Goal: Information Seeking & Learning: Learn about a topic

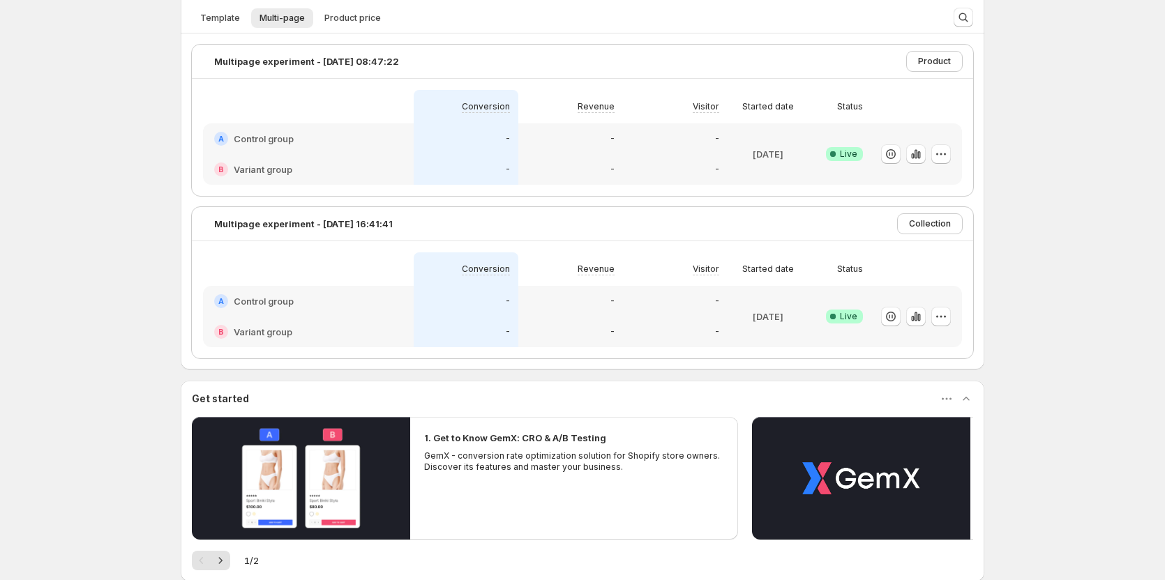
scroll to position [418, 0]
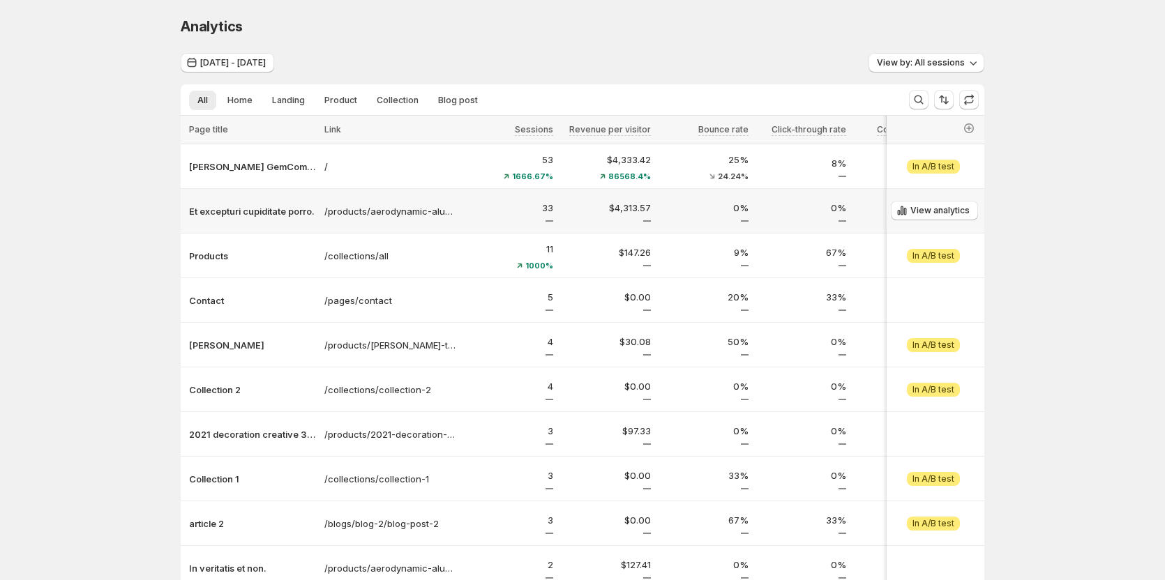
scroll to position [70, 0]
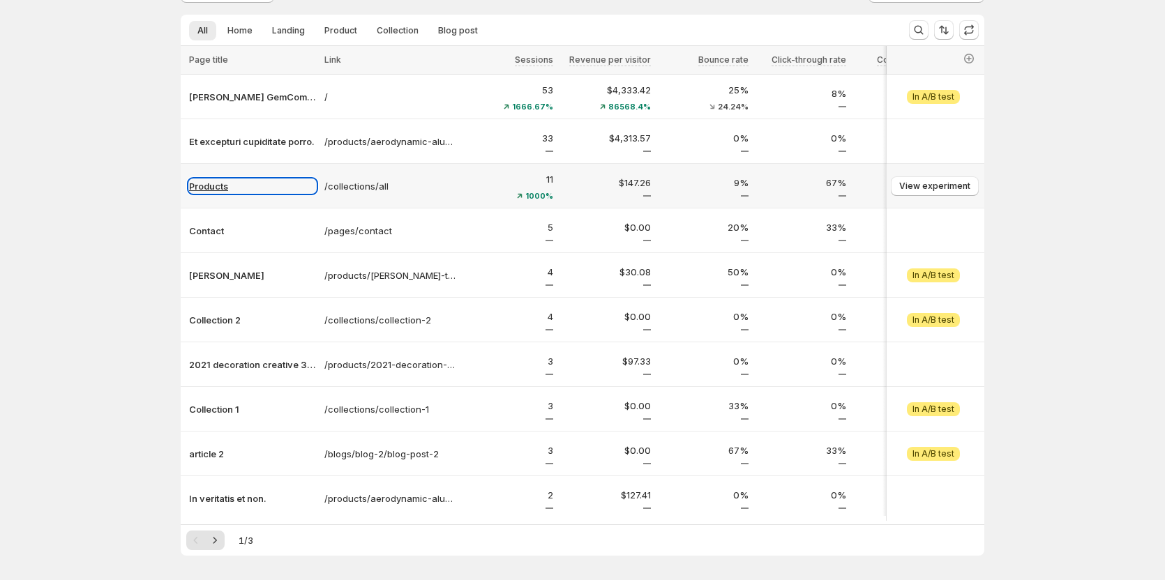
click at [226, 186] on p "Products" at bounding box center [252, 186] width 127 height 14
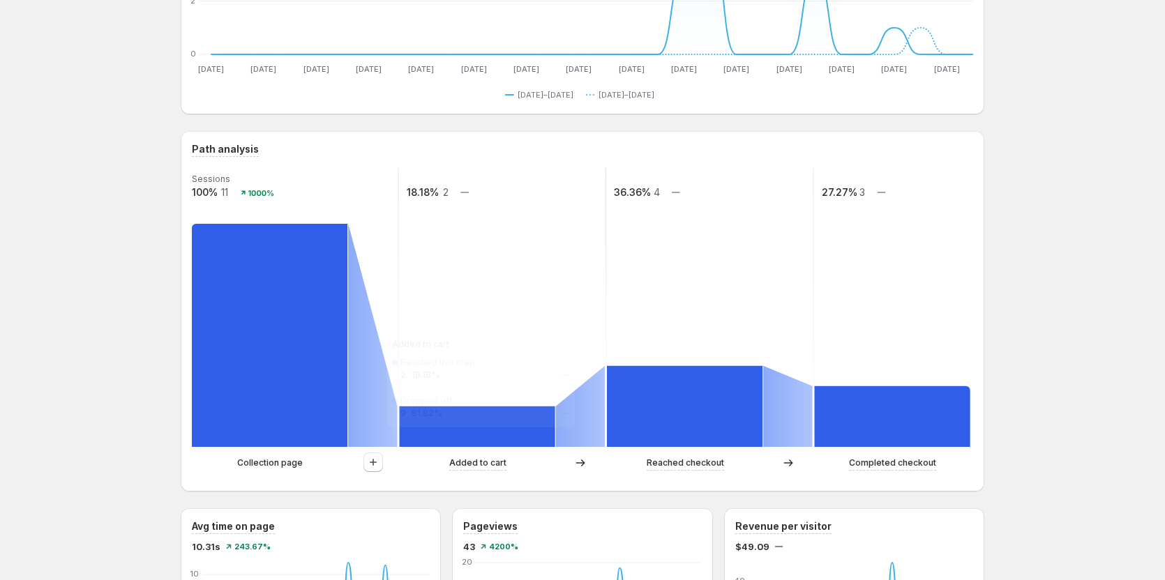
scroll to position [209, 0]
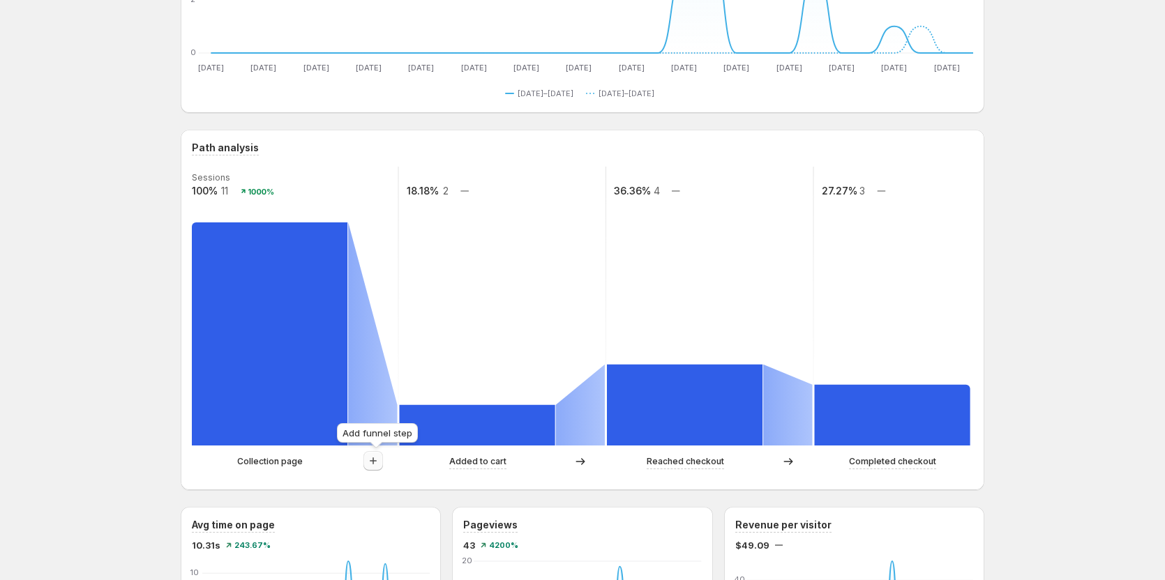
click at [373, 460] on icon "button" at bounding box center [373, 461] width 14 height 14
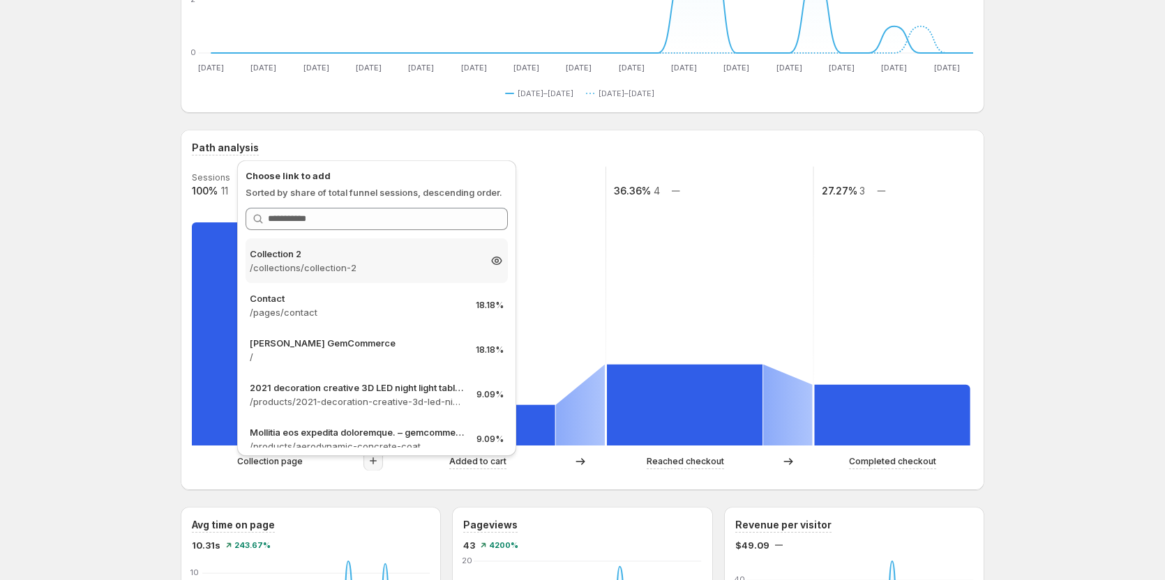
click at [372, 263] on p "/collections/collection-2" at bounding box center [364, 268] width 229 height 14
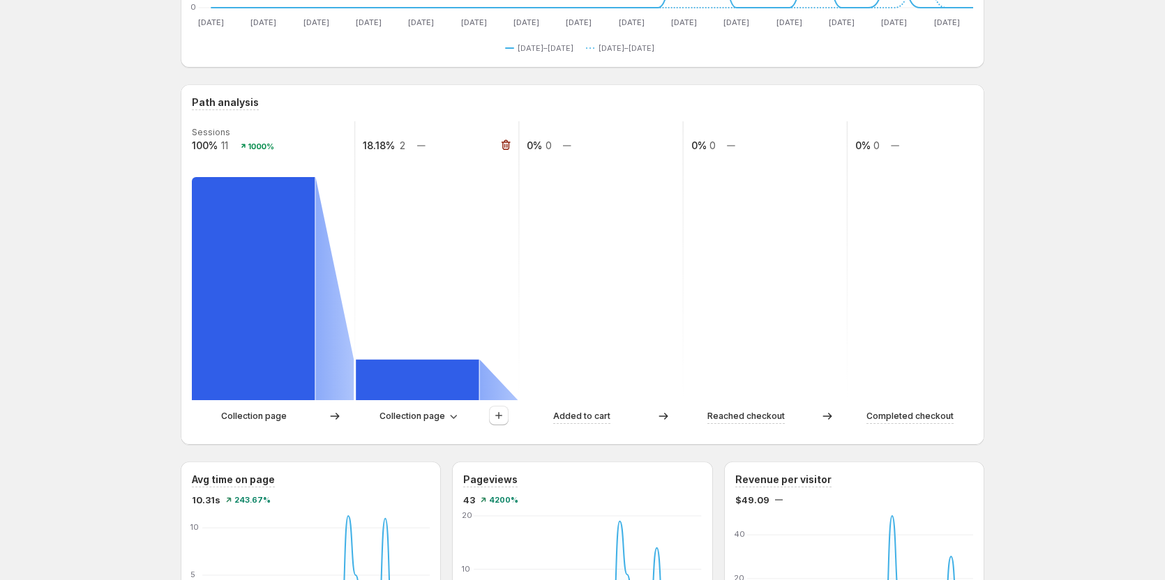
scroll to position [279, 0]
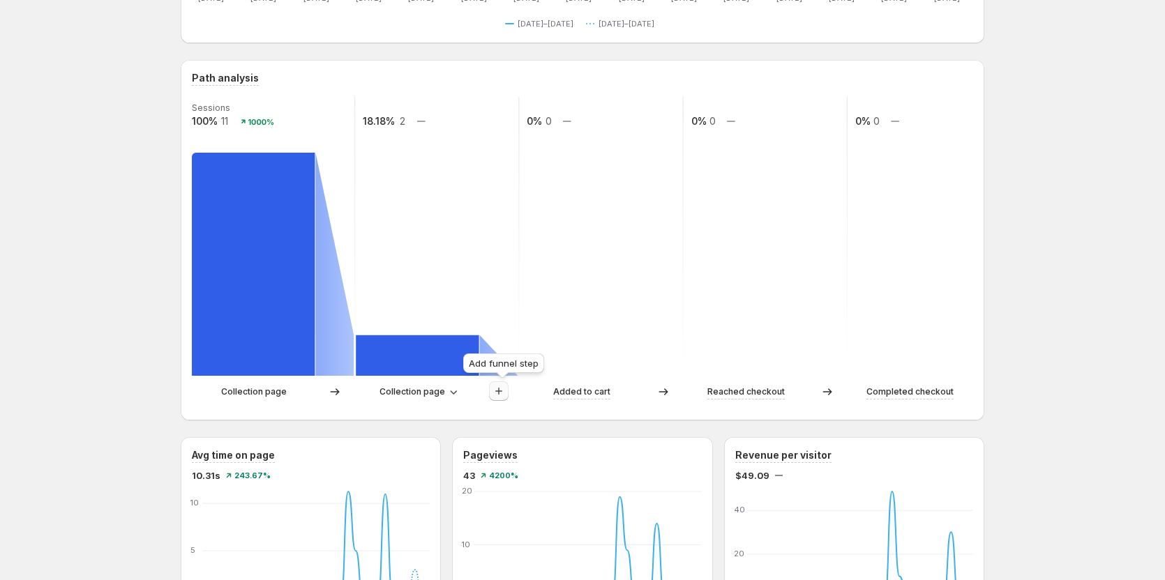
click at [506, 392] on icon "button" at bounding box center [499, 391] width 14 height 14
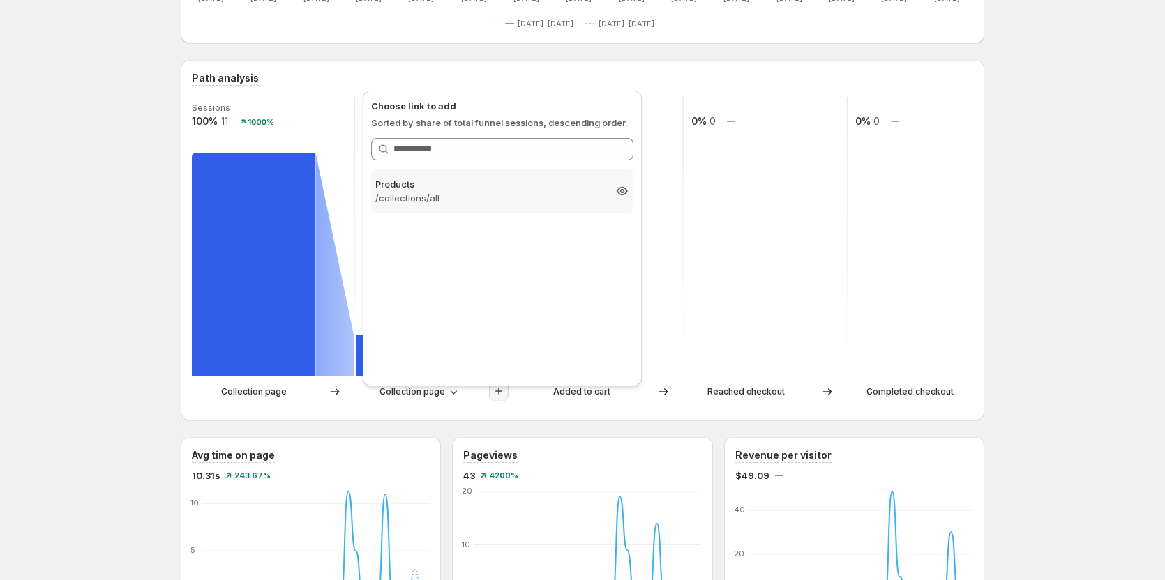
click at [476, 195] on p "/collections/all" at bounding box center [489, 198] width 229 height 14
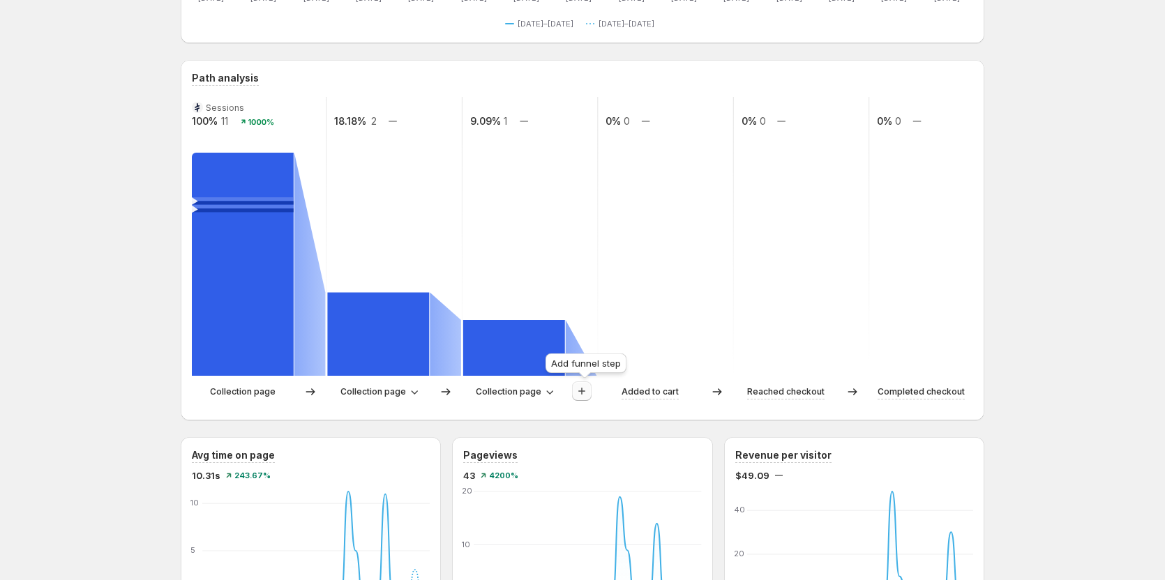
click at [582, 397] on icon "button" at bounding box center [582, 391] width 14 height 14
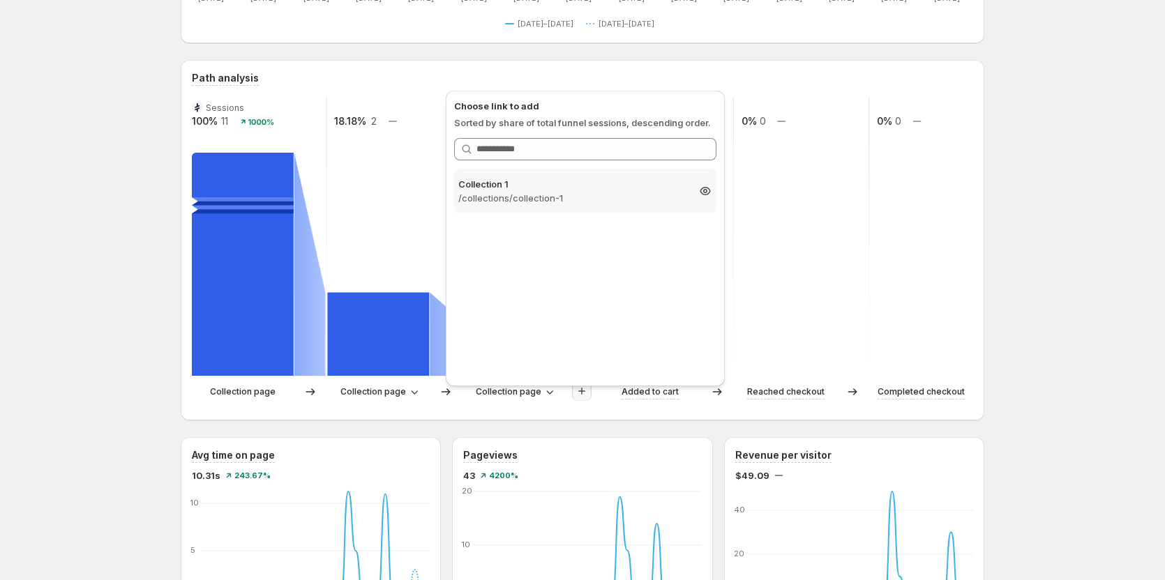
click at [577, 196] on p "/collections/collection-1" at bounding box center [572, 198] width 229 height 14
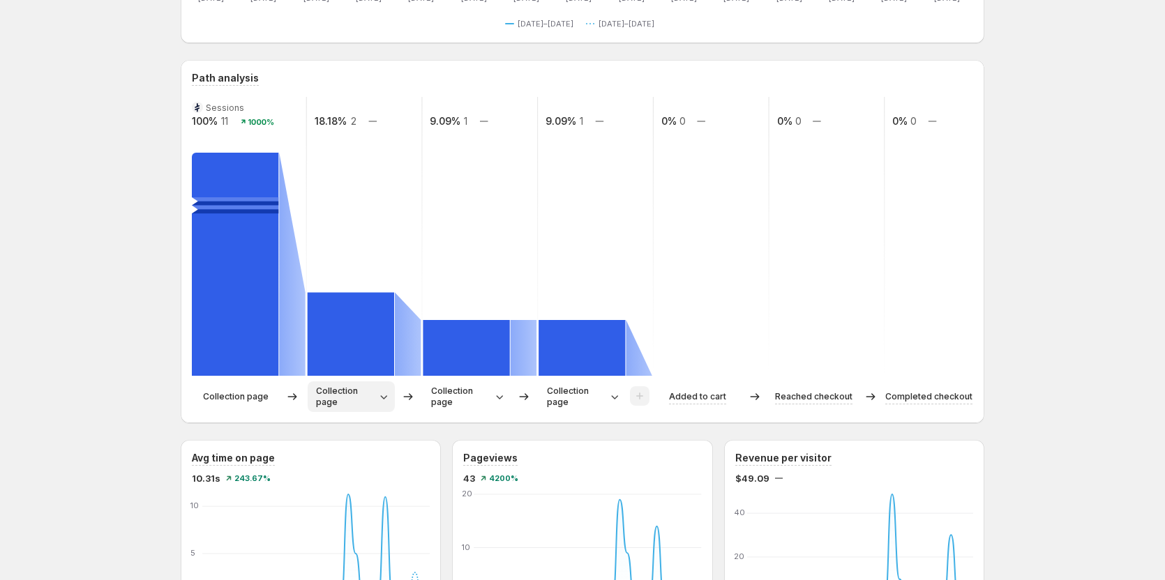
click at [385, 397] on icon "button" at bounding box center [383, 397] width 7 height 4
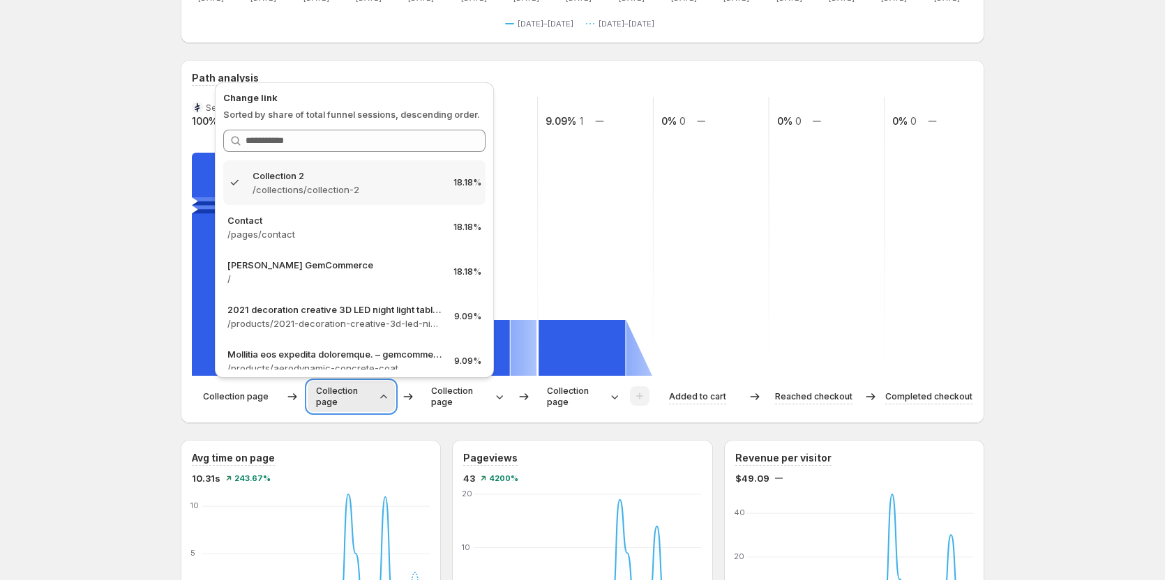
click at [385, 397] on icon "button" at bounding box center [383, 396] width 6 height 3
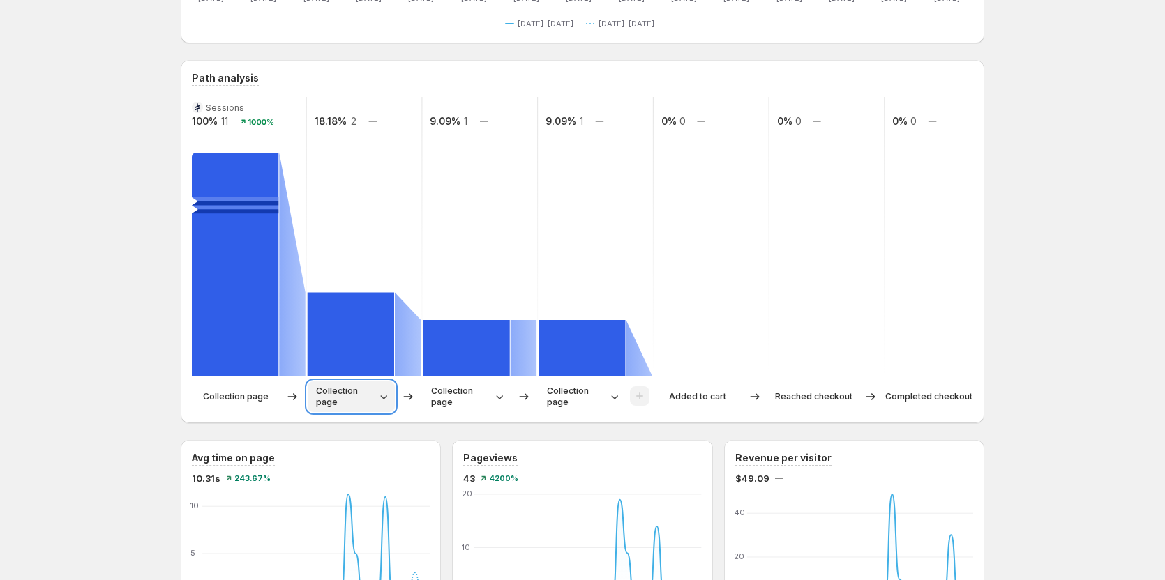
click at [385, 397] on icon "button" at bounding box center [383, 397] width 7 height 4
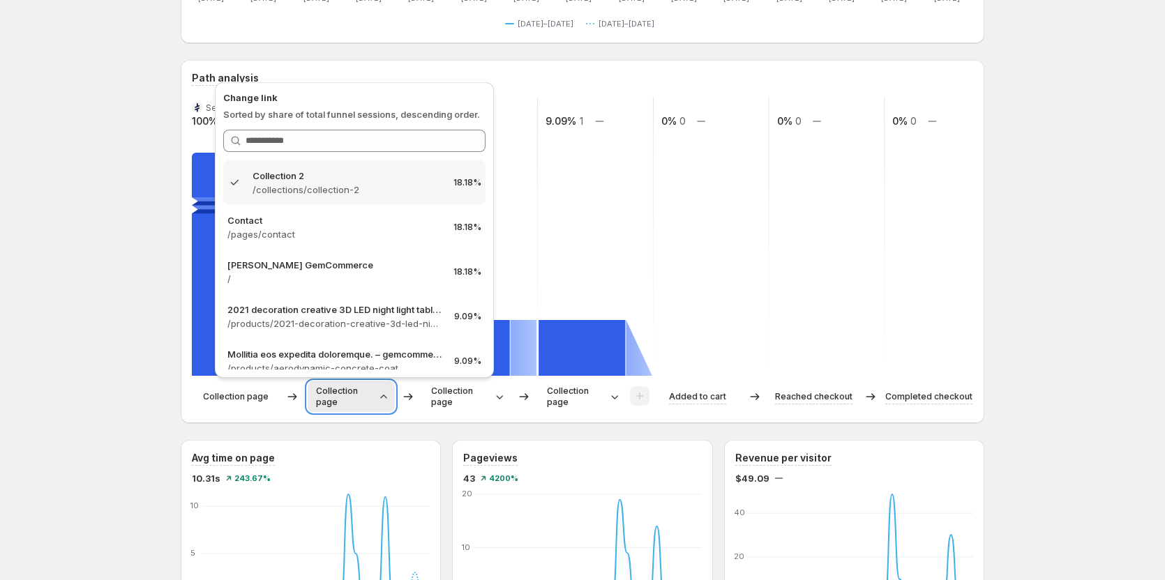
click at [385, 397] on icon "button" at bounding box center [383, 396] width 6 height 3
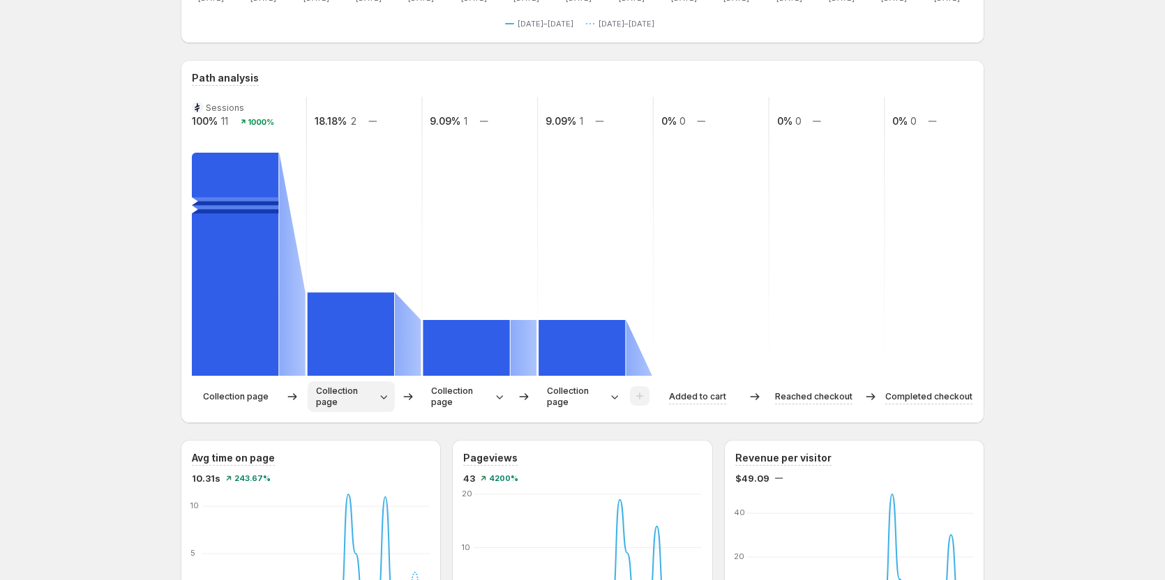
click at [385, 397] on icon "button" at bounding box center [383, 397] width 7 height 4
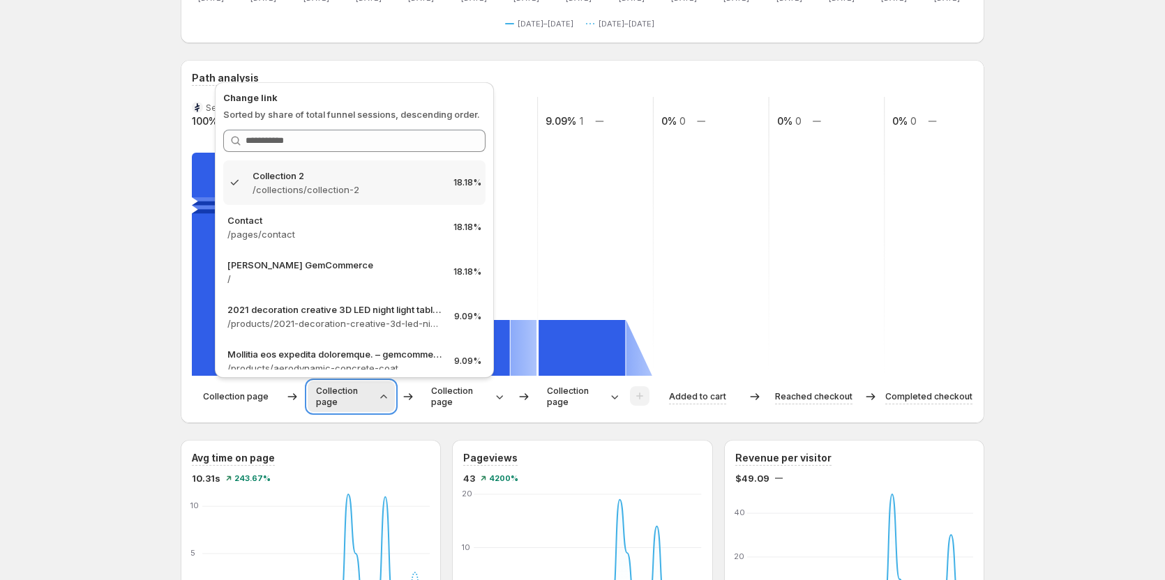
click at [385, 397] on icon "button" at bounding box center [383, 396] width 6 height 3
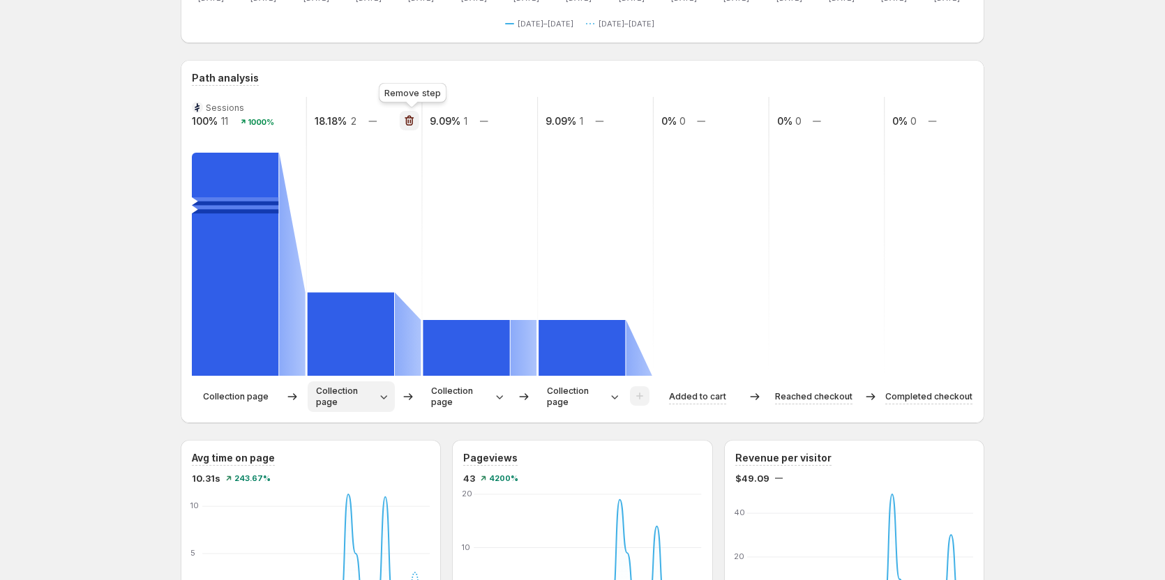
click at [409, 119] on icon "button" at bounding box center [409, 121] width 9 height 10
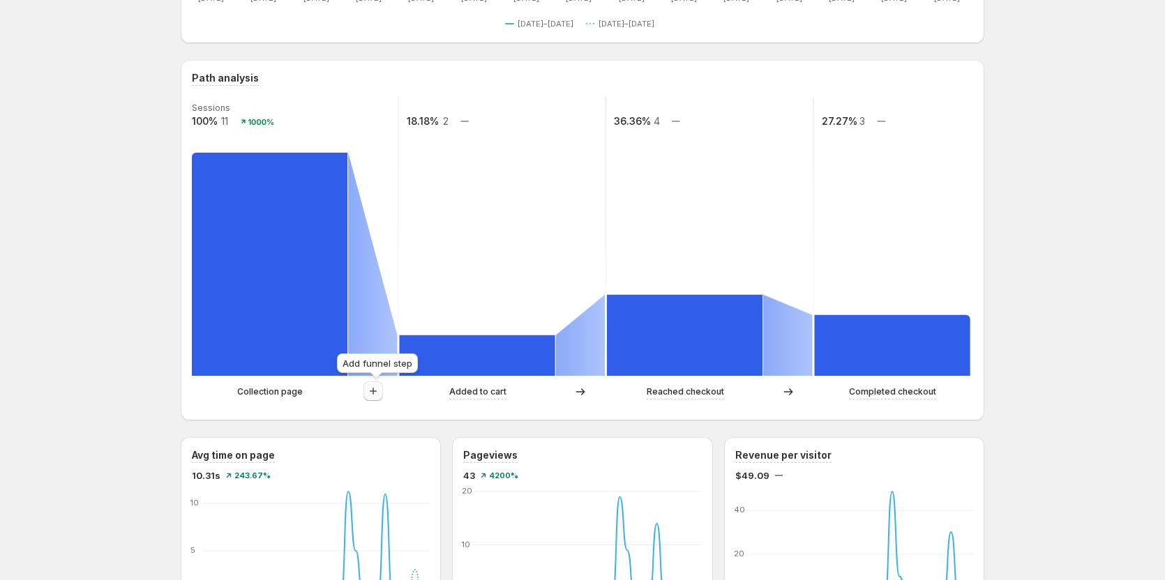
click at [379, 395] on icon "button" at bounding box center [373, 391] width 14 height 14
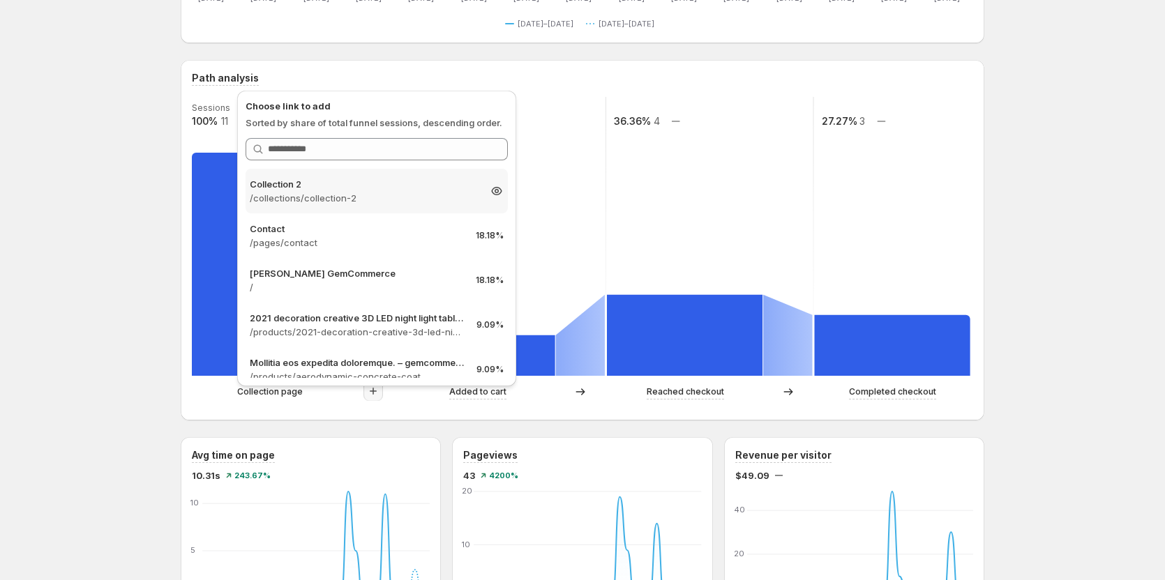
click at [371, 205] on div "Collection 2 /collections/collection-2 18.18%" at bounding box center [376, 191] width 262 height 45
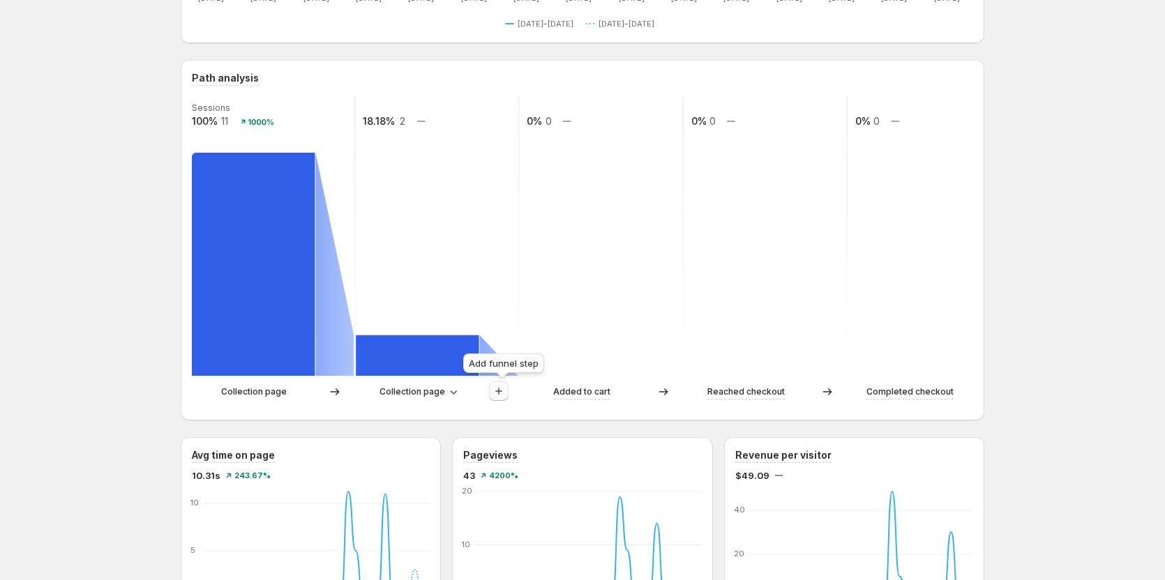
click at [499, 395] on icon "button" at bounding box center [499, 391] width 14 height 14
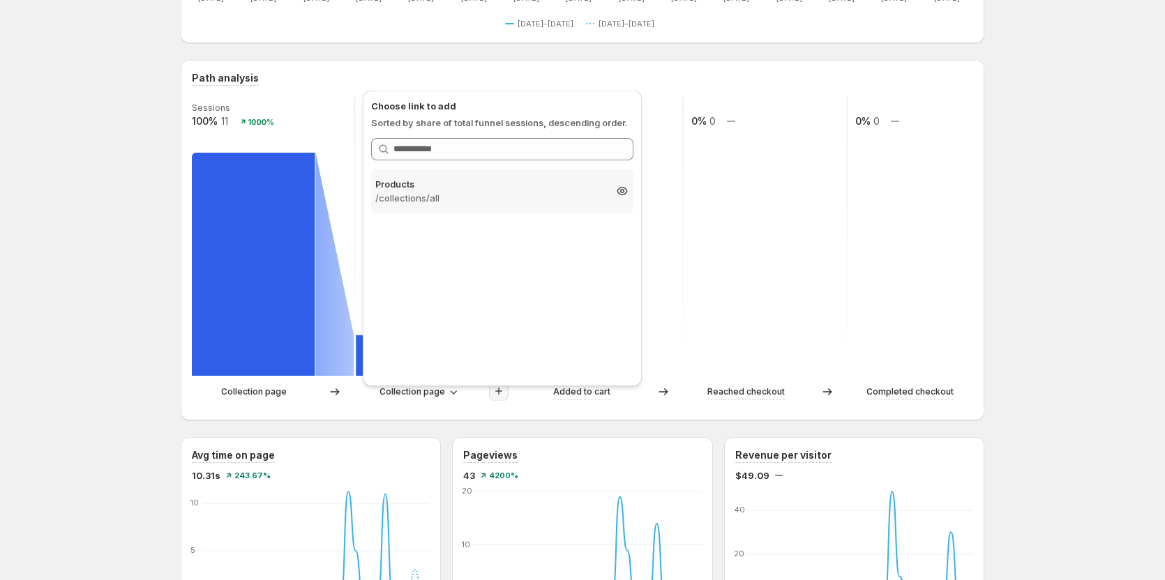
click at [485, 194] on p "/collections/all" at bounding box center [489, 198] width 229 height 14
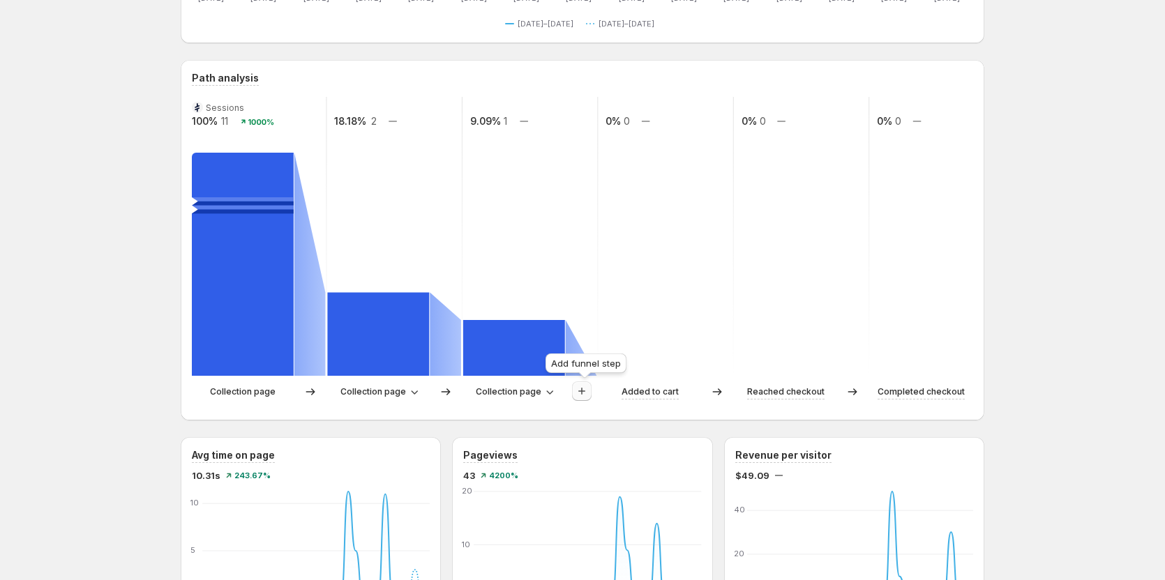
click at [582, 393] on icon "button" at bounding box center [582, 391] width 14 height 14
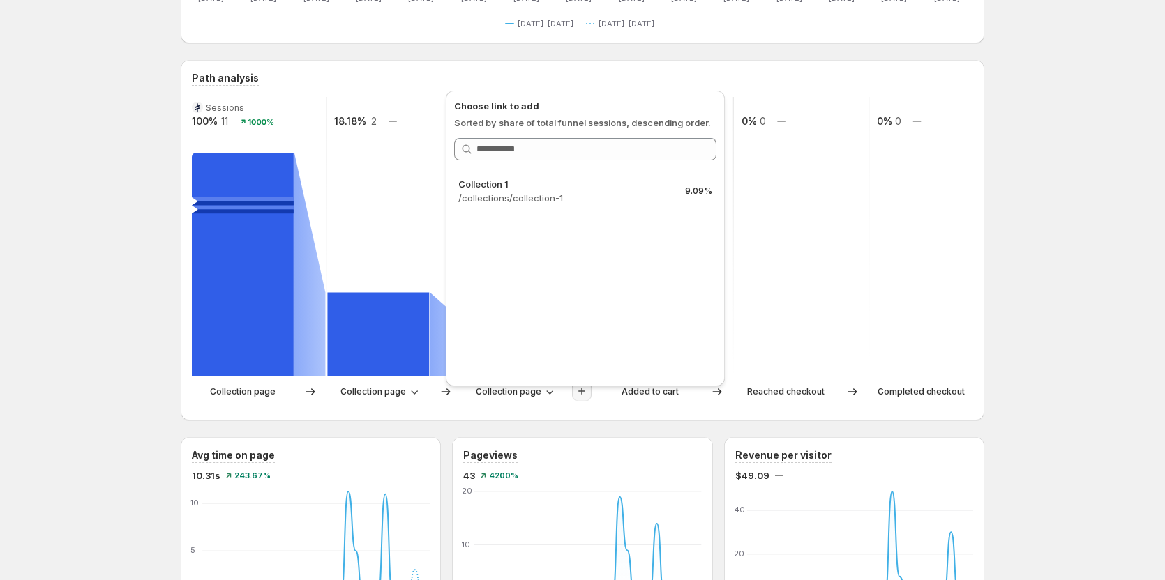
click at [390, 411] on div "Path analysis Sessions 100% 11 1000% 18.18% 2 9.09% 1 0% 0 0% 0 0% 0 Collection…" at bounding box center [582, 240] width 803 height 361
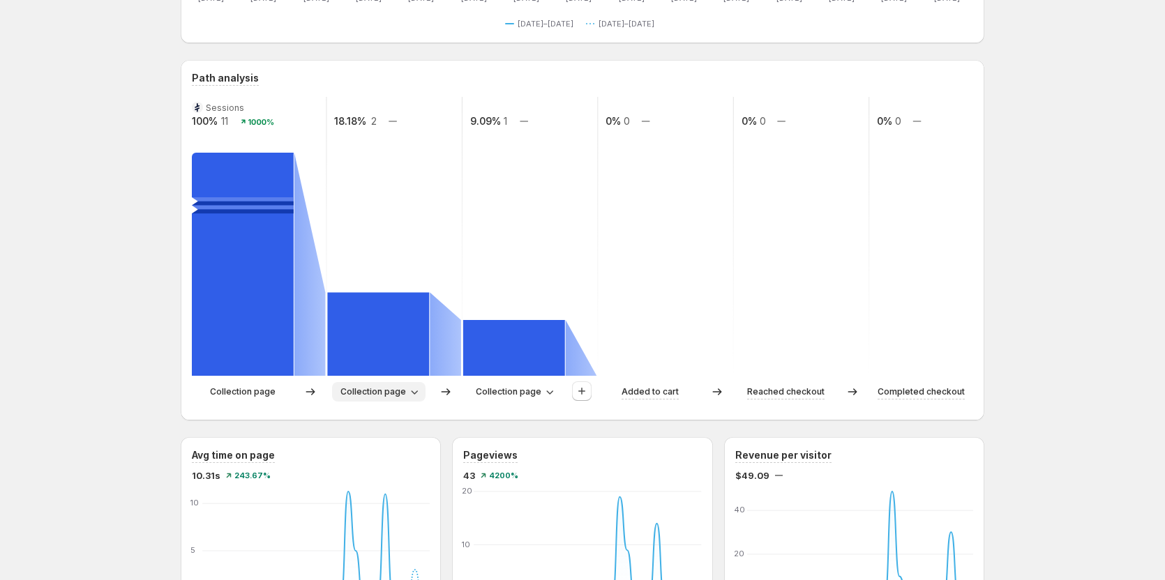
click at [410, 392] on icon "button" at bounding box center [414, 392] width 14 height 14
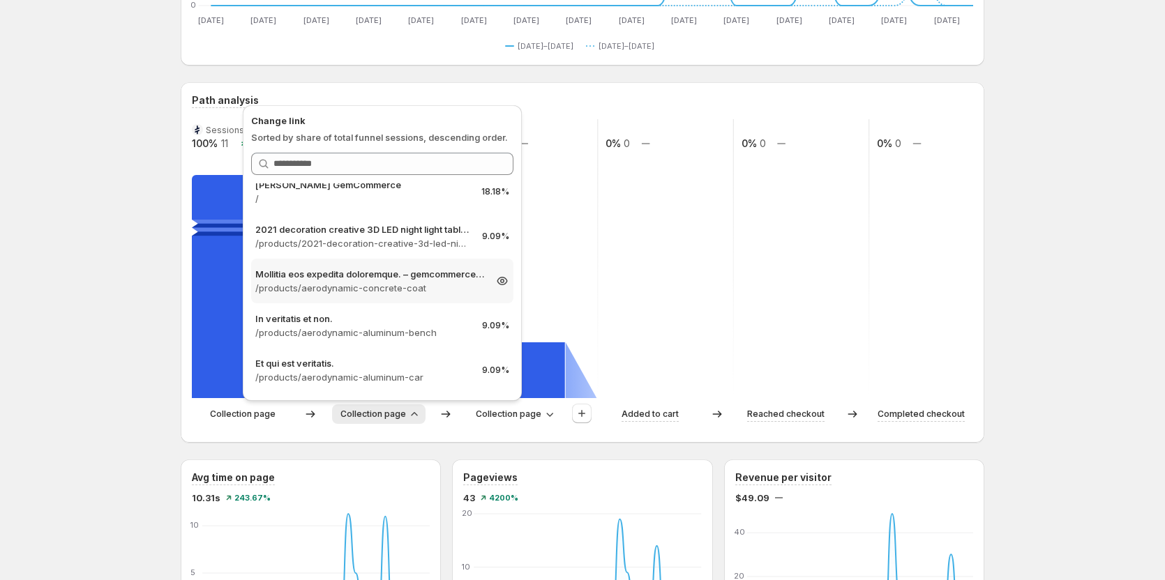
scroll to position [209, 0]
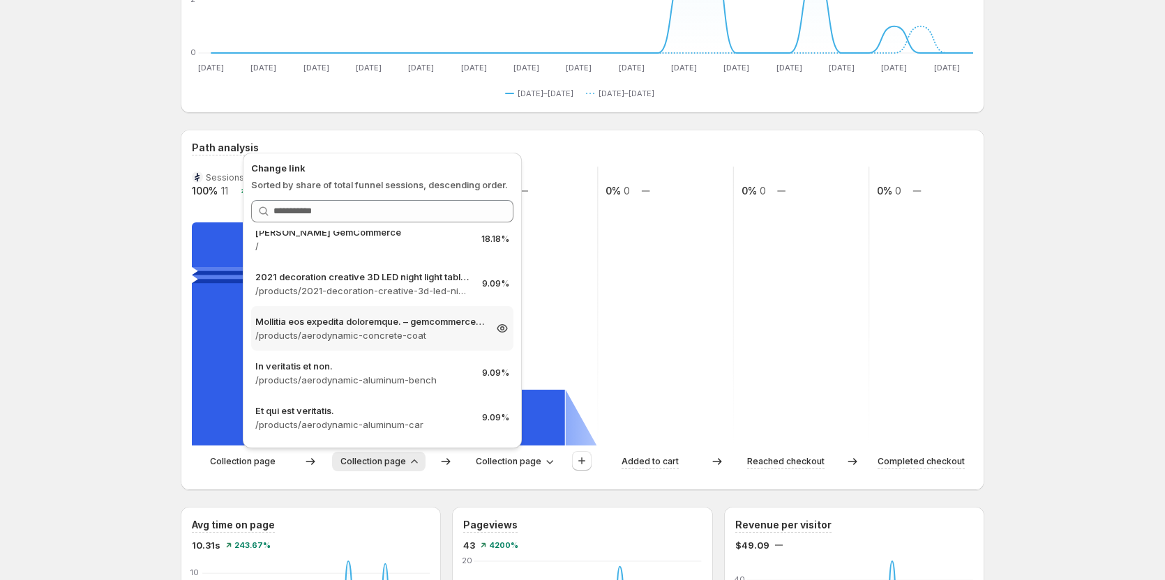
click at [409, 326] on p "Mollitia eos expedita doloremque. – gemcommerce-dev-[PERSON_NAME]" at bounding box center [369, 322] width 229 height 14
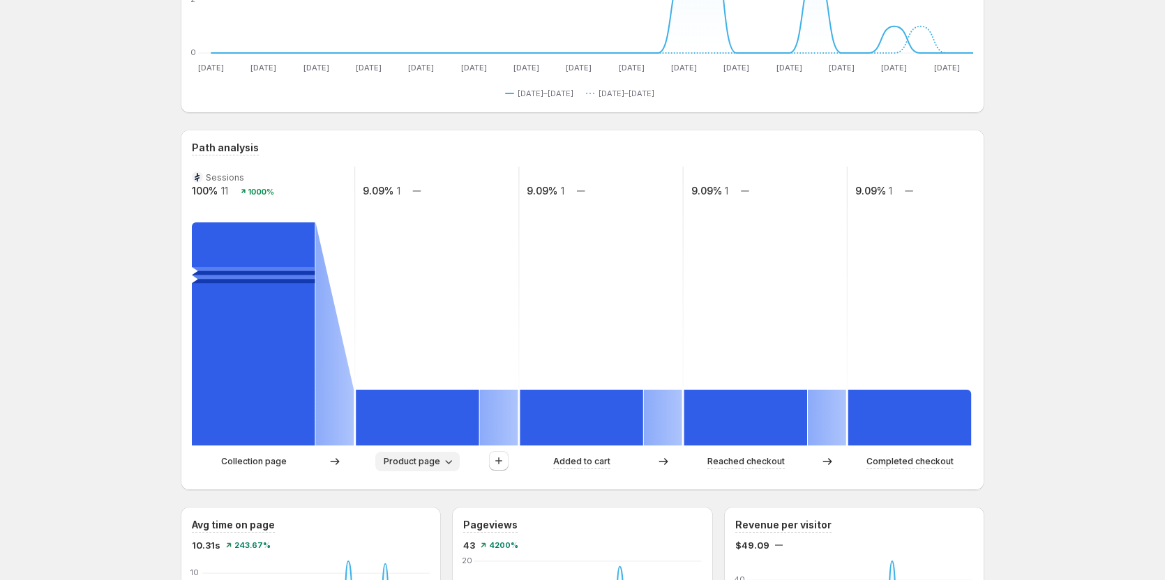
click at [423, 457] on span "Product page" at bounding box center [412, 461] width 56 height 11
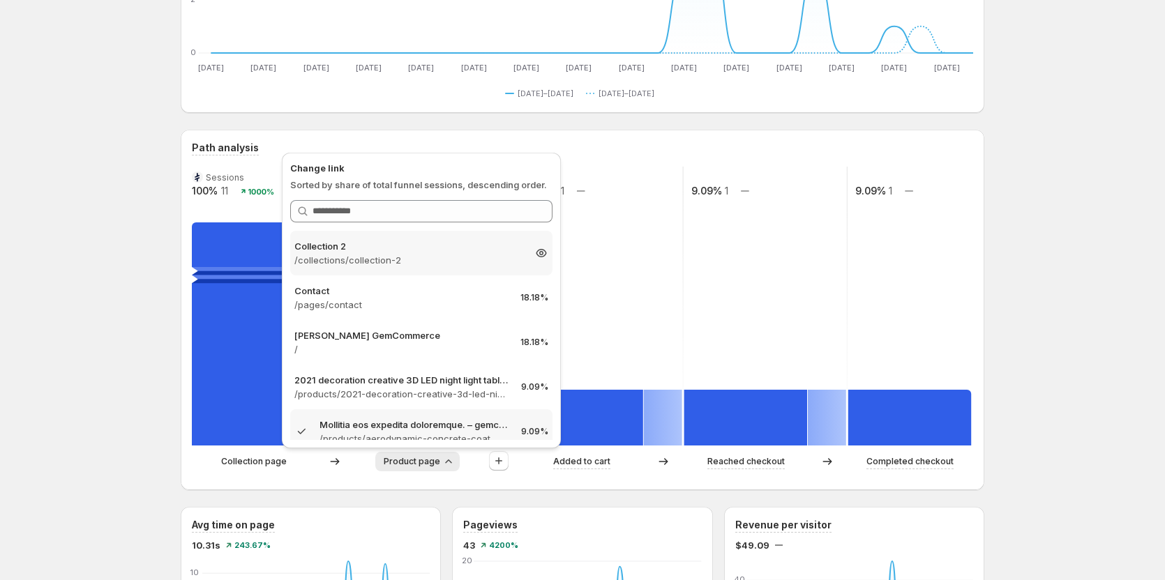
click at [460, 258] on p "/collections/collection-2" at bounding box center [408, 260] width 229 height 14
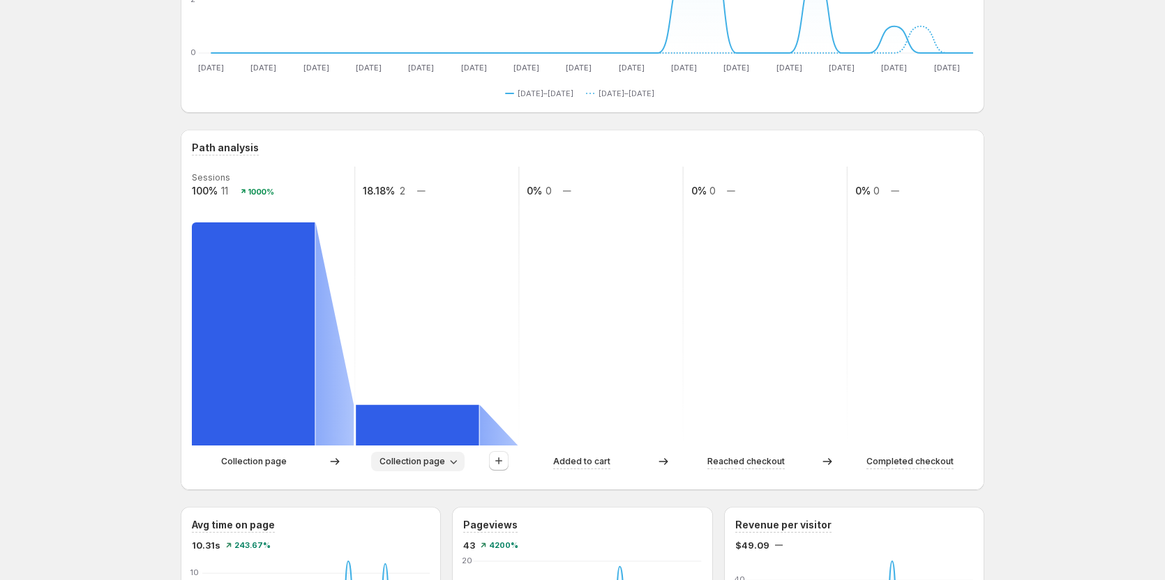
click at [434, 457] on span "Collection page" at bounding box center [412, 461] width 66 height 11
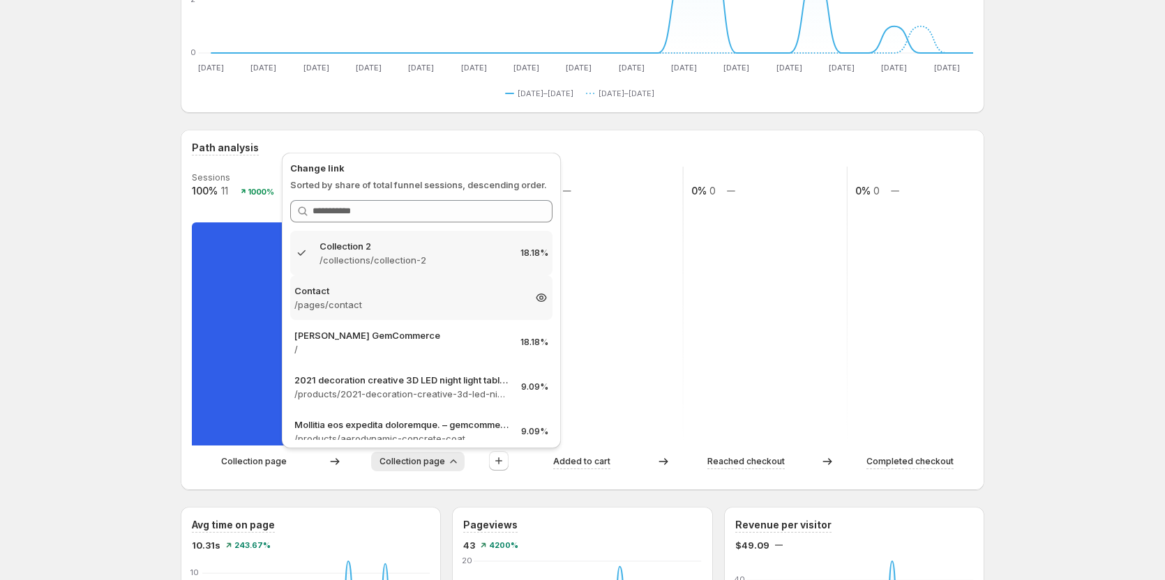
click at [453, 308] on p "/pages/contact" at bounding box center [408, 305] width 229 height 14
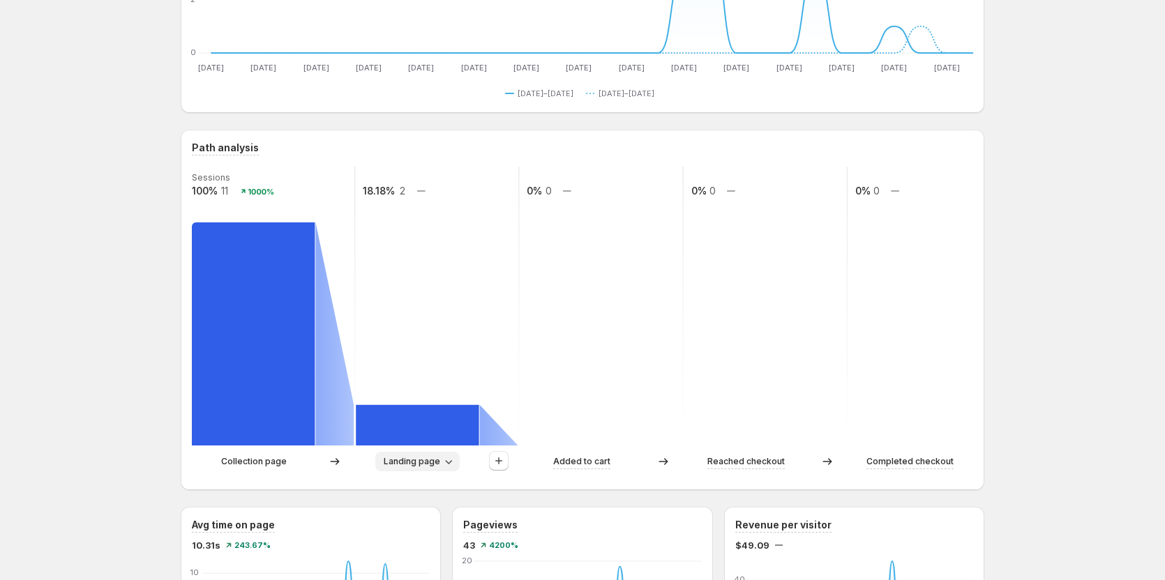
click at [441, 468] on button "Landing page" at bounding box center [417, 462] width 84 height 20
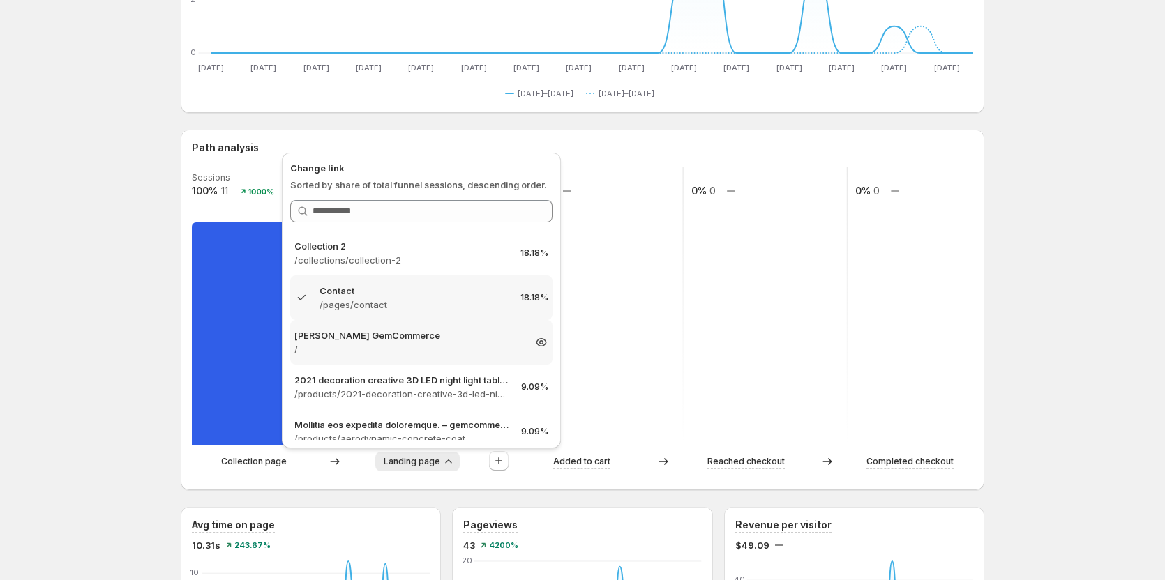
click at [460, 331] on p "[PERSON_NAME] GemCommerce" at bounding box center [408, 335] width 229 height 14
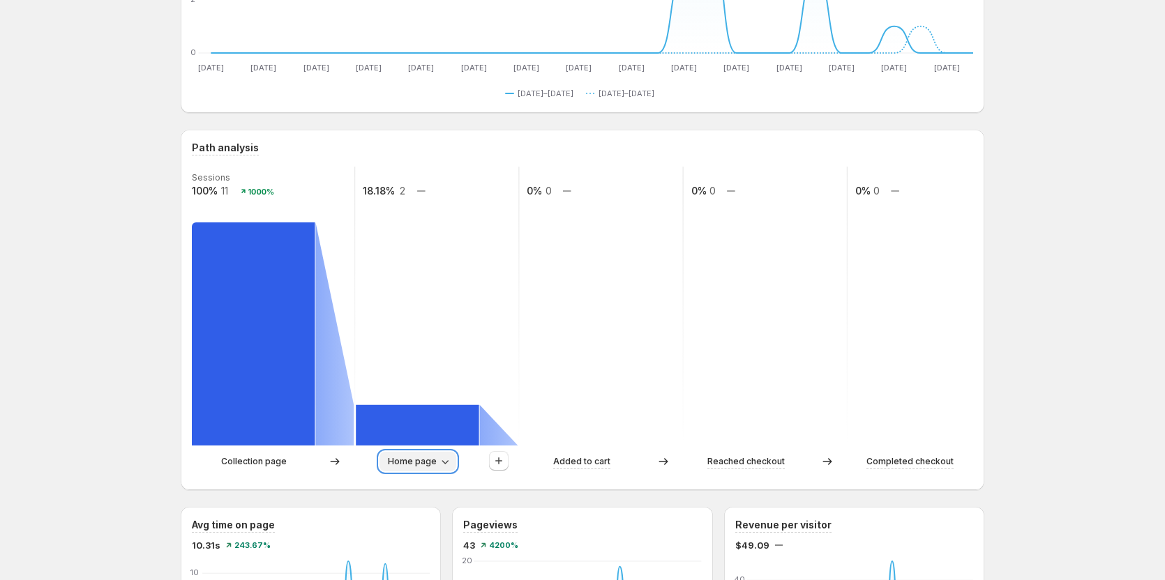
click at [435, 453] on button "Home page" at bounding box center [417, 462] width 77 height 20
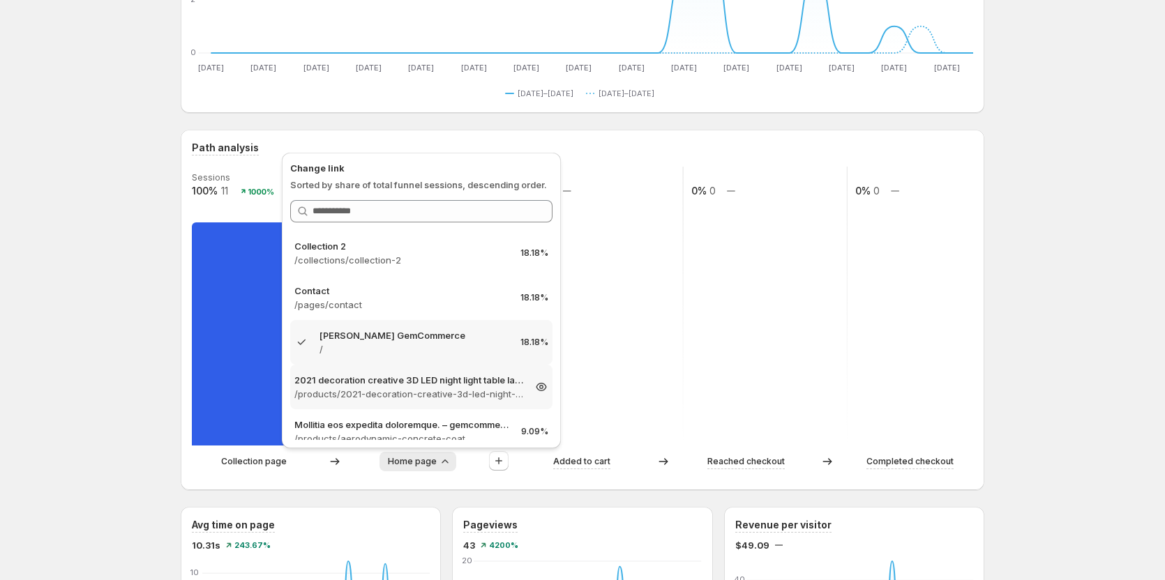
click at [469, 386] on p "2021 decoration creative 3D LED night light table lamp children bedroo" at bounding box center [408, 380] width 229 height 14
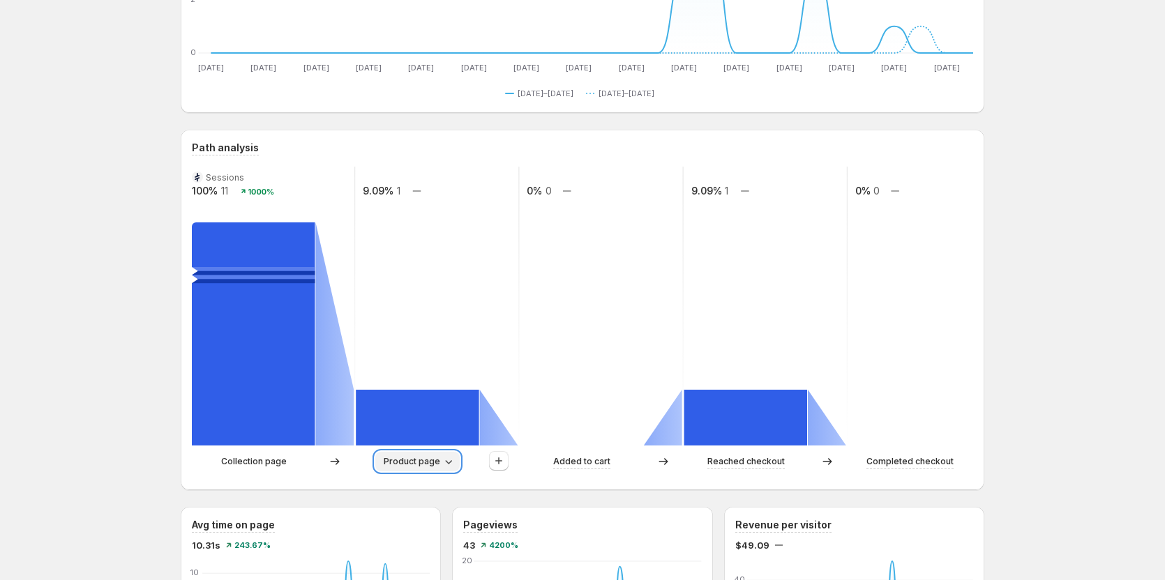
click at [434, 467] on span "Product page" at bounding box center [412, 461] width 56 height 11
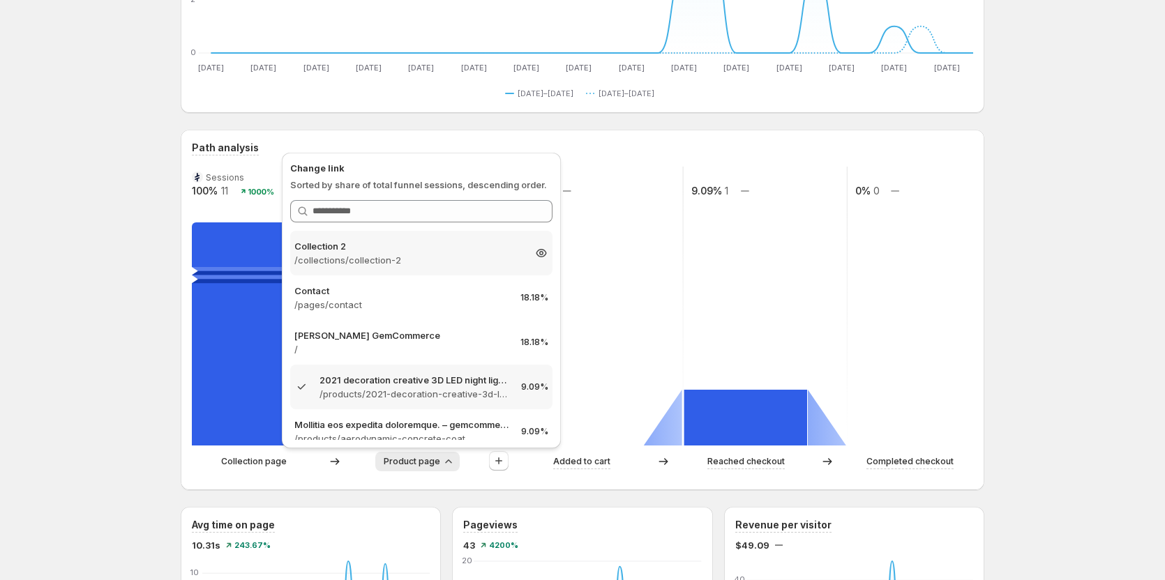
click at [439, 248] on p "Collection 2" at bounding box center [408, 246] width 229 height 14
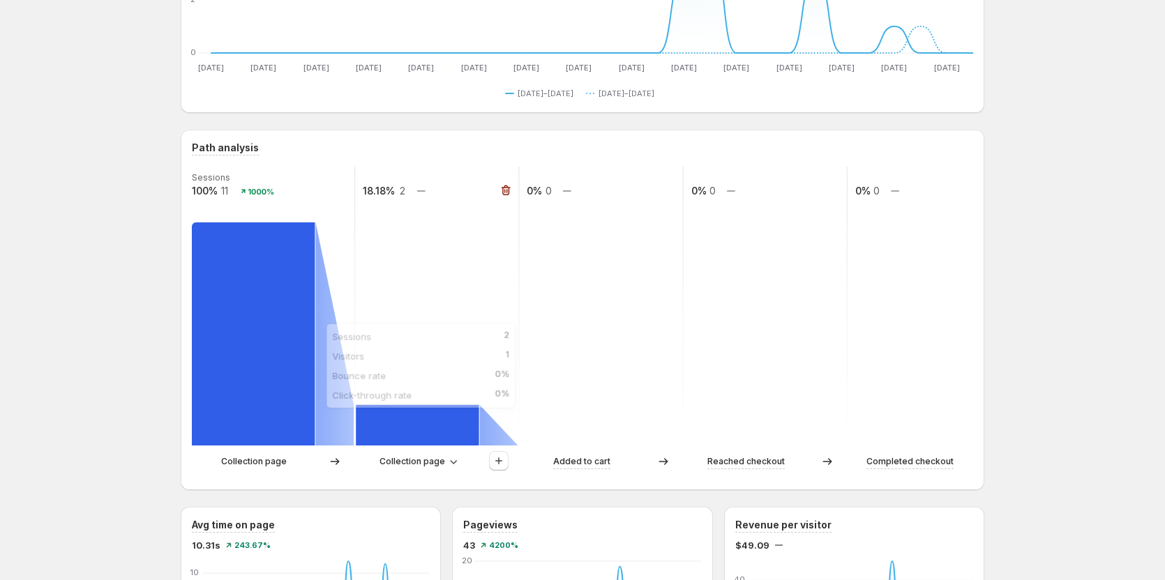
click at [444, 427] on rect at bounding box center [417, 425] width 123 height 40
click at [424, 465] on span "Collection page" at bounding box center [412, 461] width 66 height 11
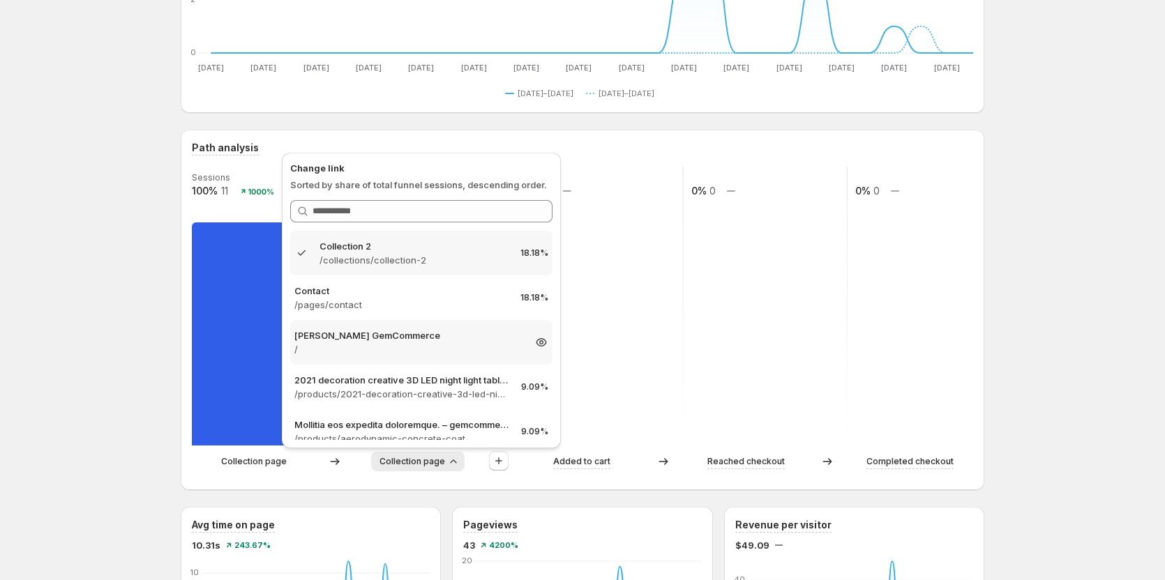
click at [398, 338] on p "[PERSON_NAME] GemCommerce" at bounding box center [408, 335] width 229 height 14
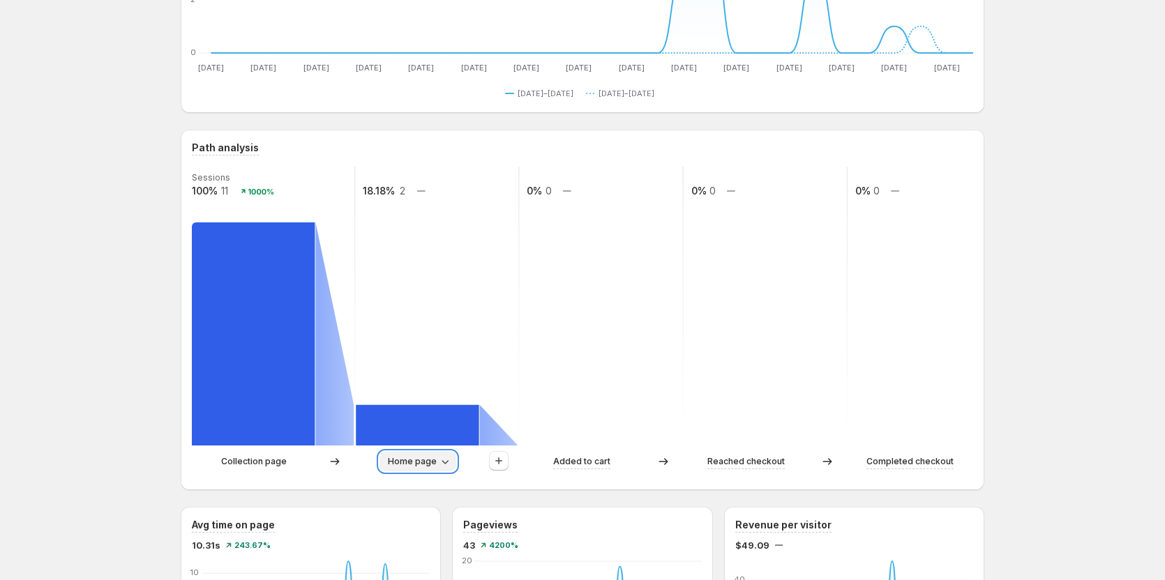
click at [419, 465] on span "Home page" at bounding box center [412, 461] width 49 height 11
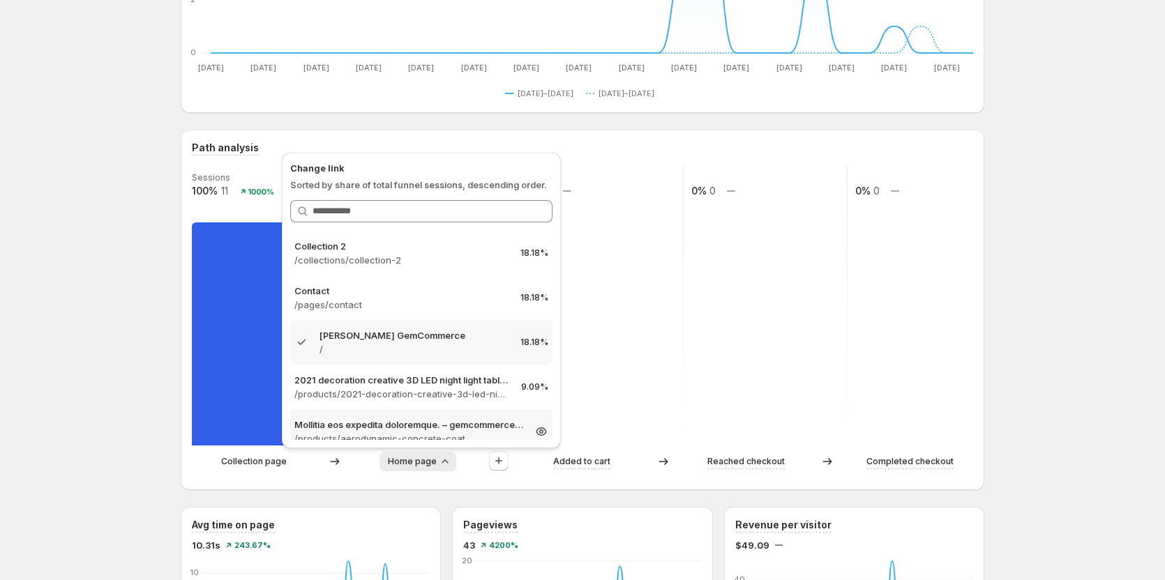
click at [390, 428] on p "Mollitia eos expedita doloremque. – gemcommerce-dev-[PERSON_NAME]" at bounding box center [408, 425] width 229 height 14
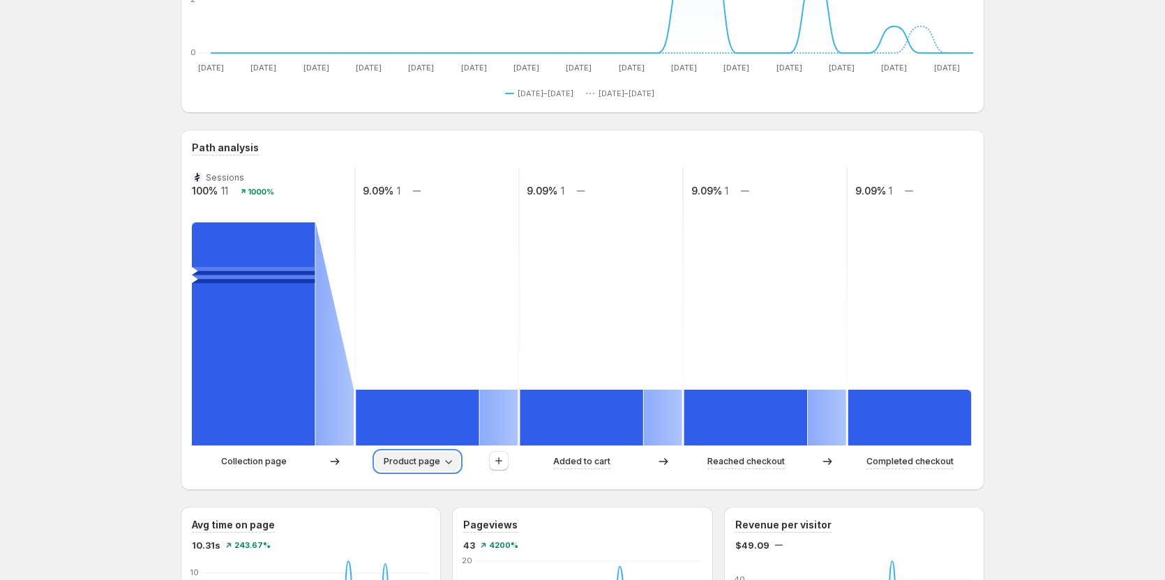
click at [449, 458] on icon "button" at bounding box center [448, 462] width 14 height 14
click at [432, 454] on button "Product page" at bounding box center [417, 462] width 84 height 20
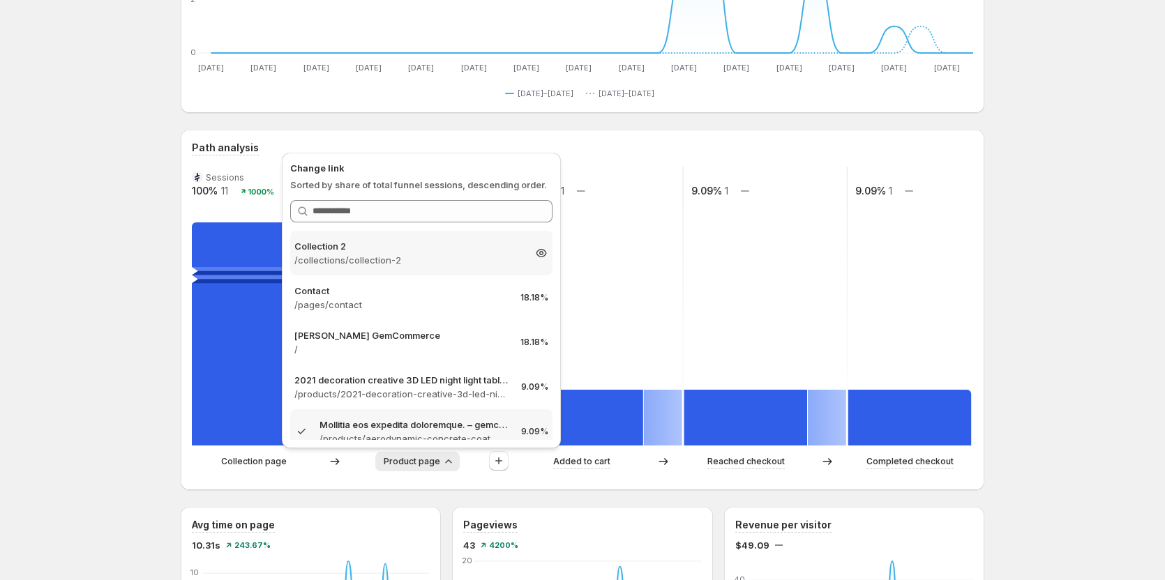
click at [421, 272] on div "Collection 2 /collections/collection-2 18.18%" at bounding box center [421, 253] width 262 height 45
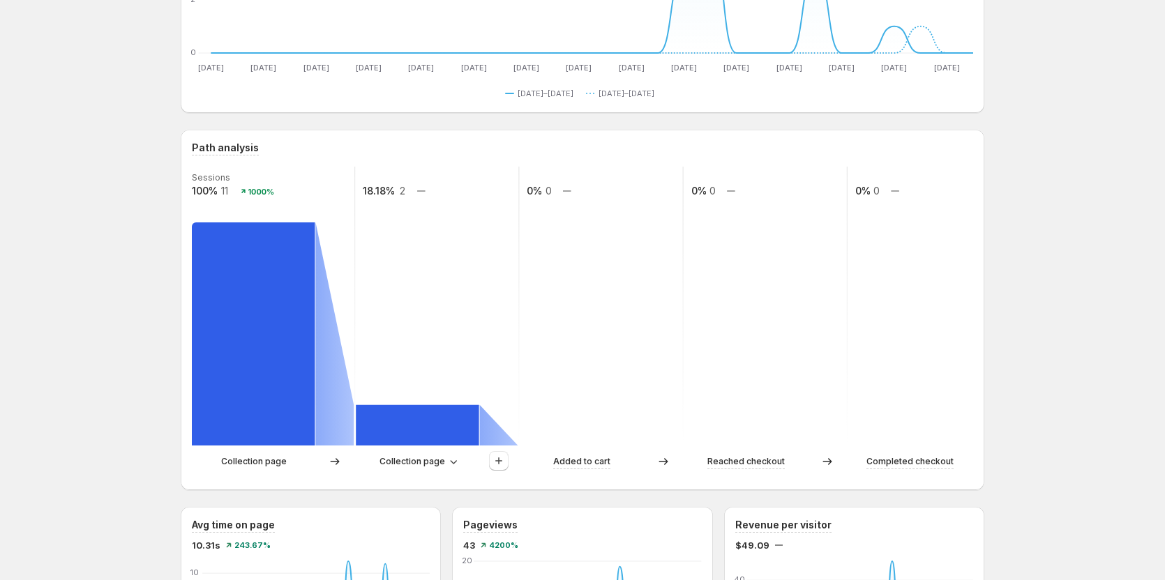
click at [416, 472] on div "Collection page Collection page Added to cart Reached checkout Completed checko…" at bounding box center [582, 465] width 781 height 28
click at [418, 464] on span "Collection page" at bounding box center [412, 461] width 66 height 11
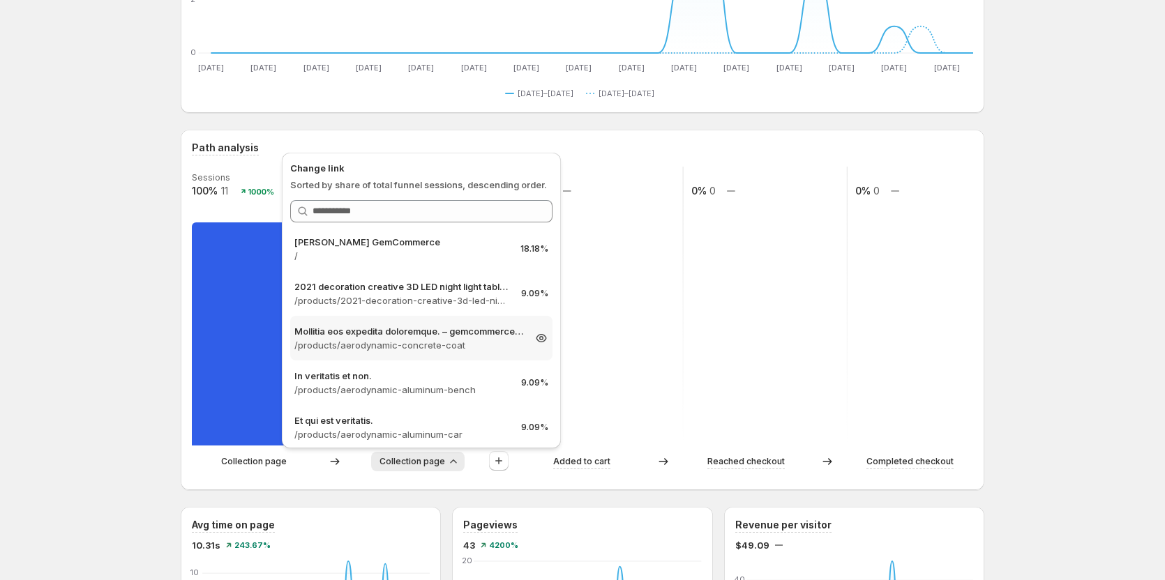
scroll to position [103, 0]
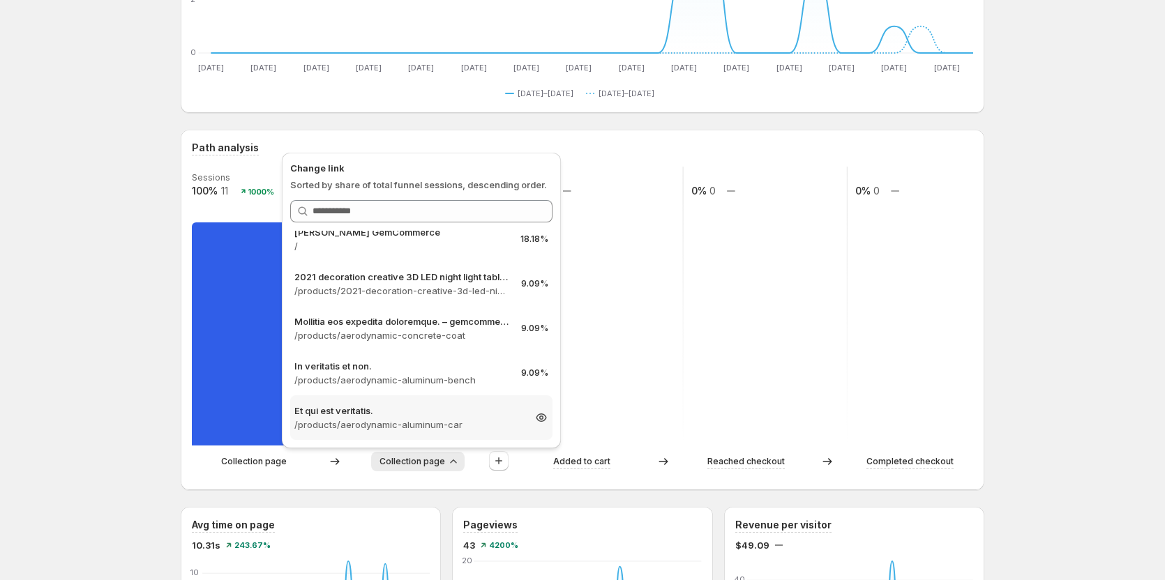
click at [381, 416] on p "Et qui est veritatis." at bounding box center [408, 411] width 229 height 14
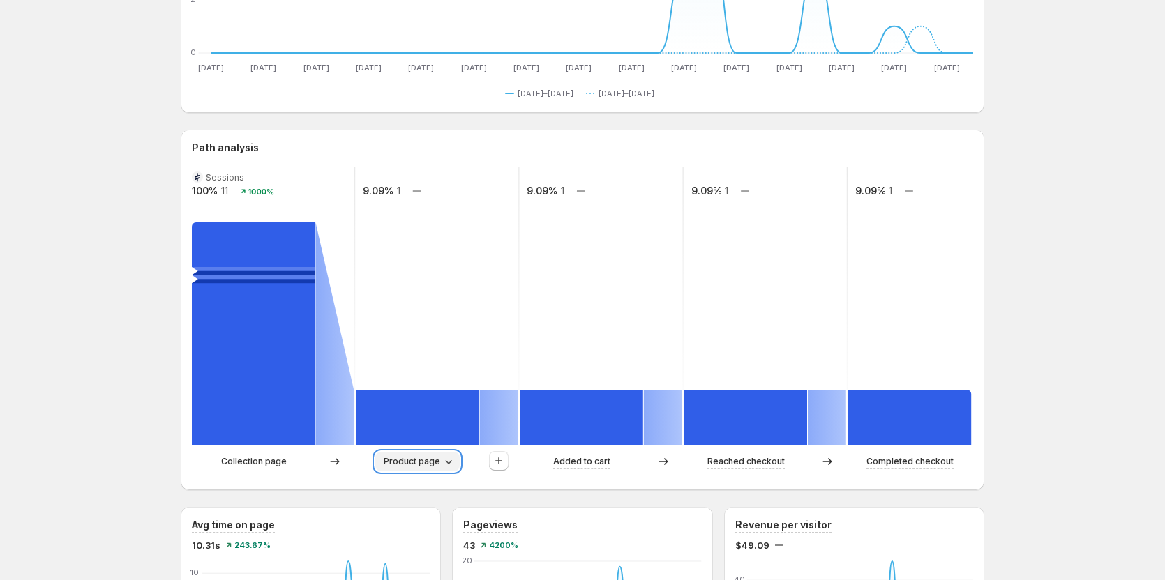
click at [440, 462] on span "Product page" at bounding box center [412, 461] width 56 height 11
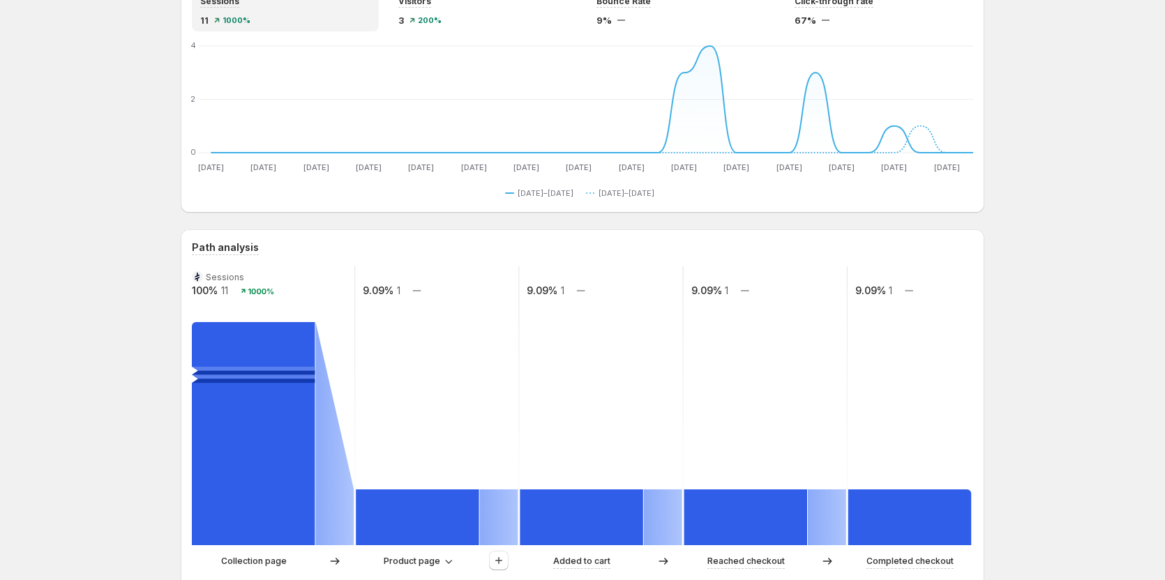
scroll to position [139, 0]
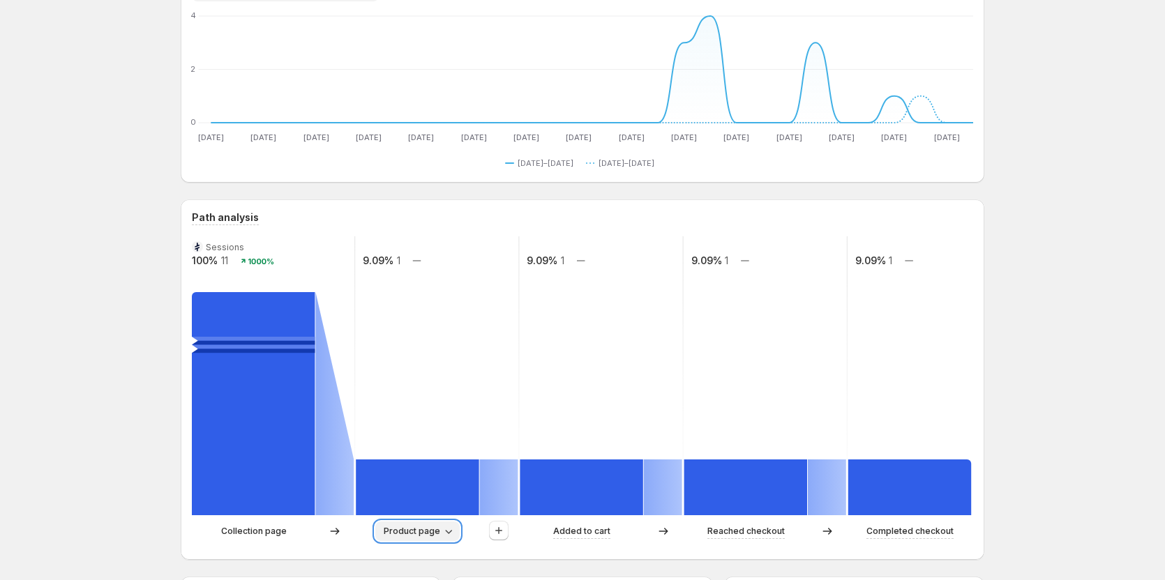
click at [421, 529] on span "Product page" at bounding box center [412, 531] width 56 height 11
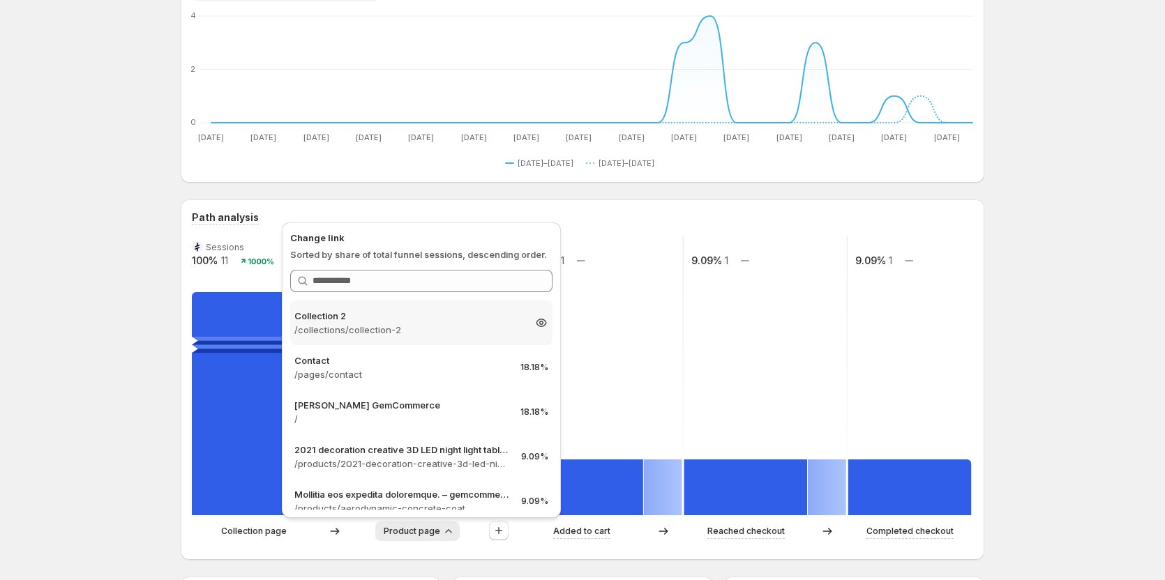
click at [409, 331] on p "/collections/collection-2" at bounding box center [408, 330] width 229 height 14
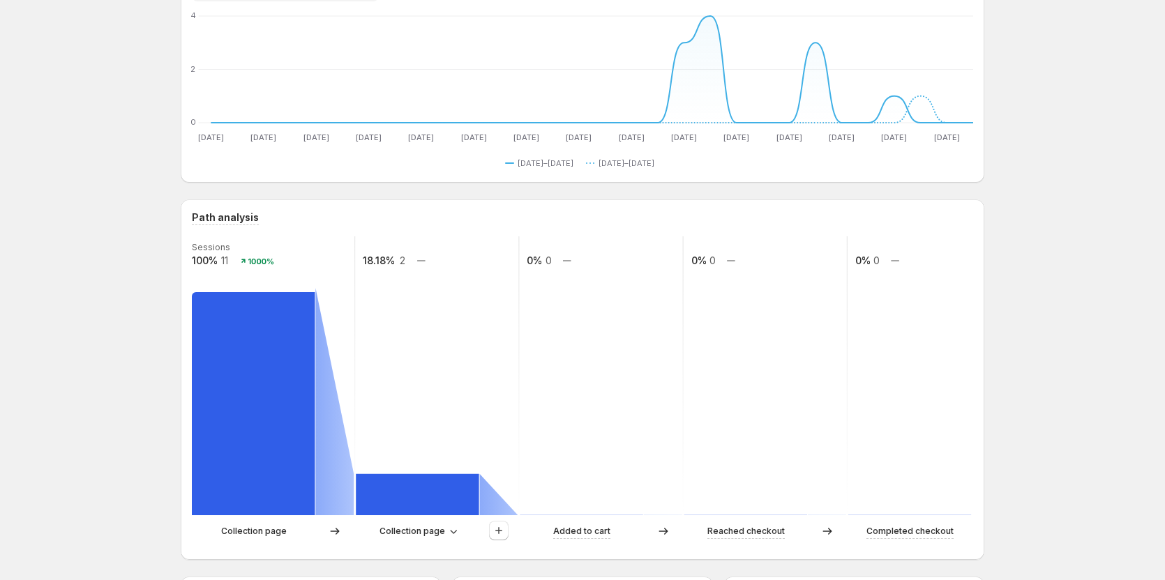
scroll to position [209, 0]
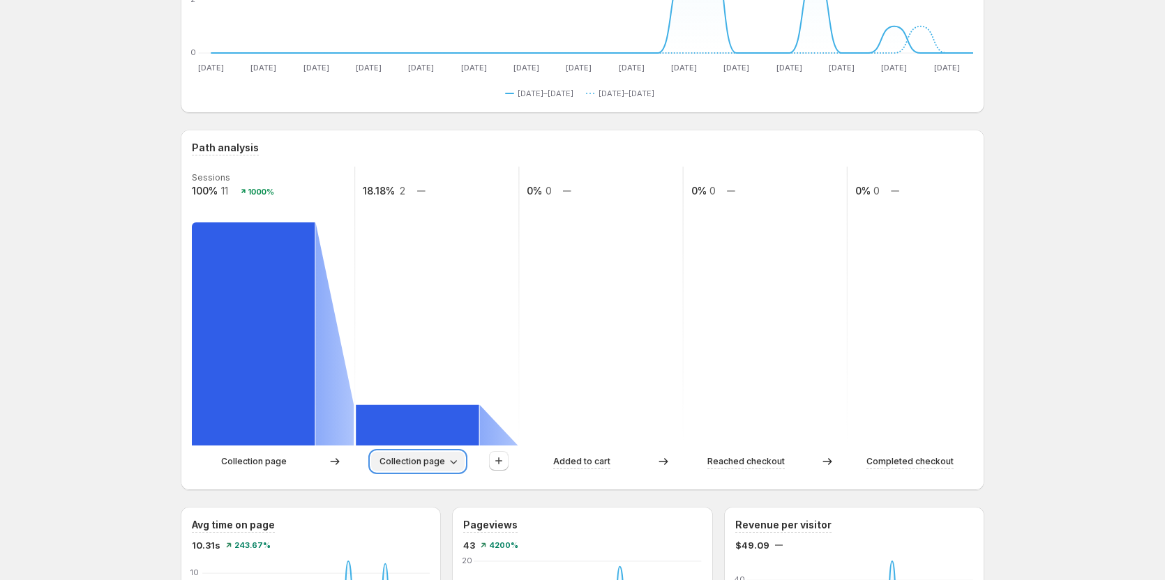
click at [421, 466] on span "Collection page" at bounding box center [412, 461] width 66 height 11
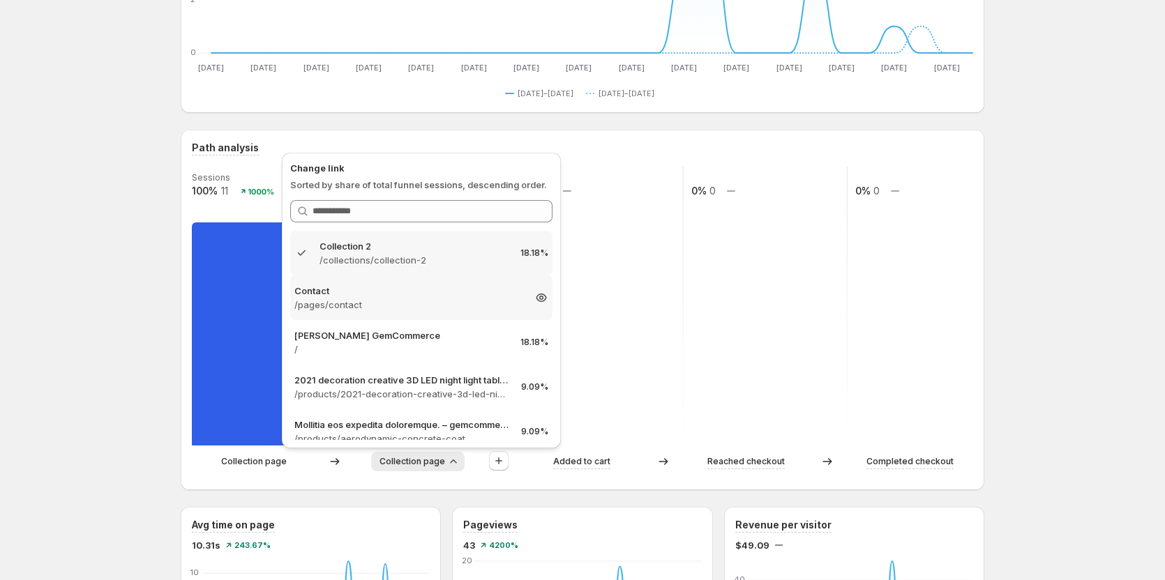
click at [393, 308] on p "/pages/contact" at bounding box center [408, 305] width 229 height 14
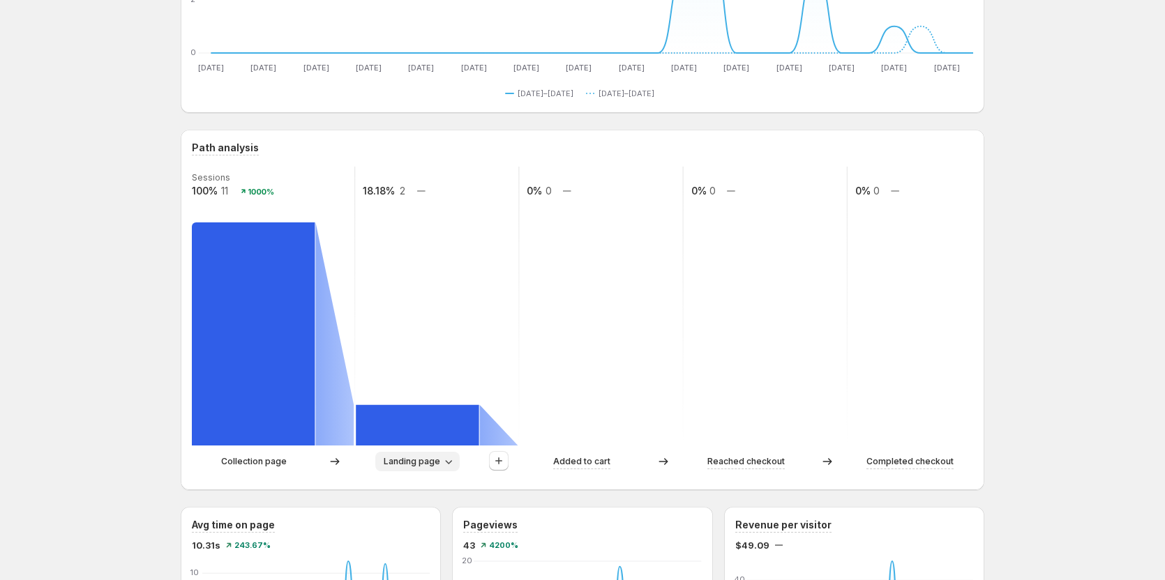
click at [416, 459] on span "Landing page" at bounding box center [412, 461] width 56 height 11
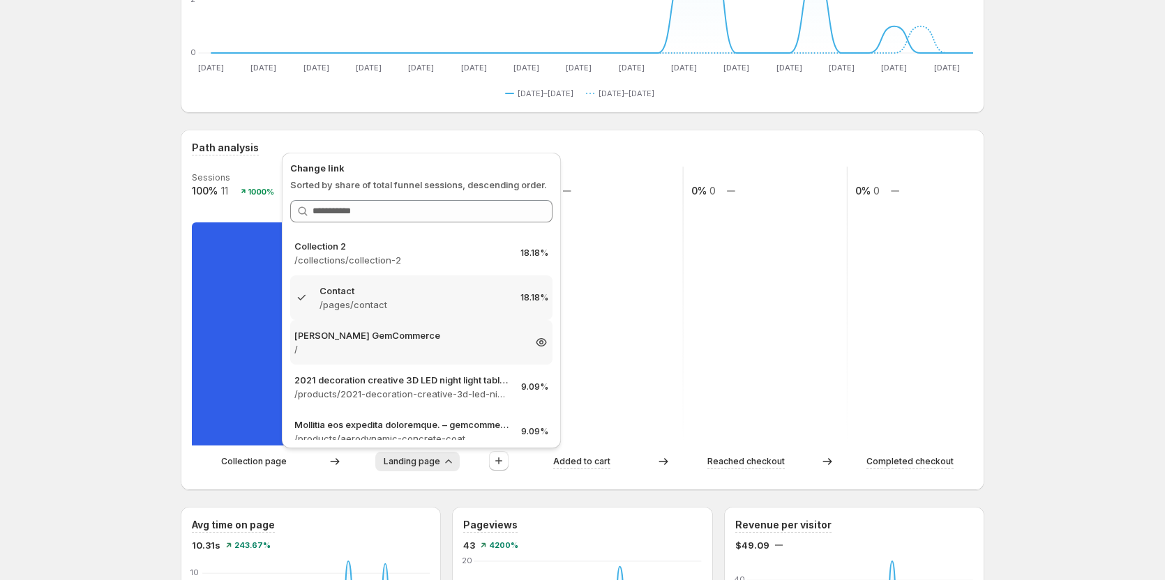
click at [379, 347] on p "/" at bounding box center [408, 349] width 229 height 14
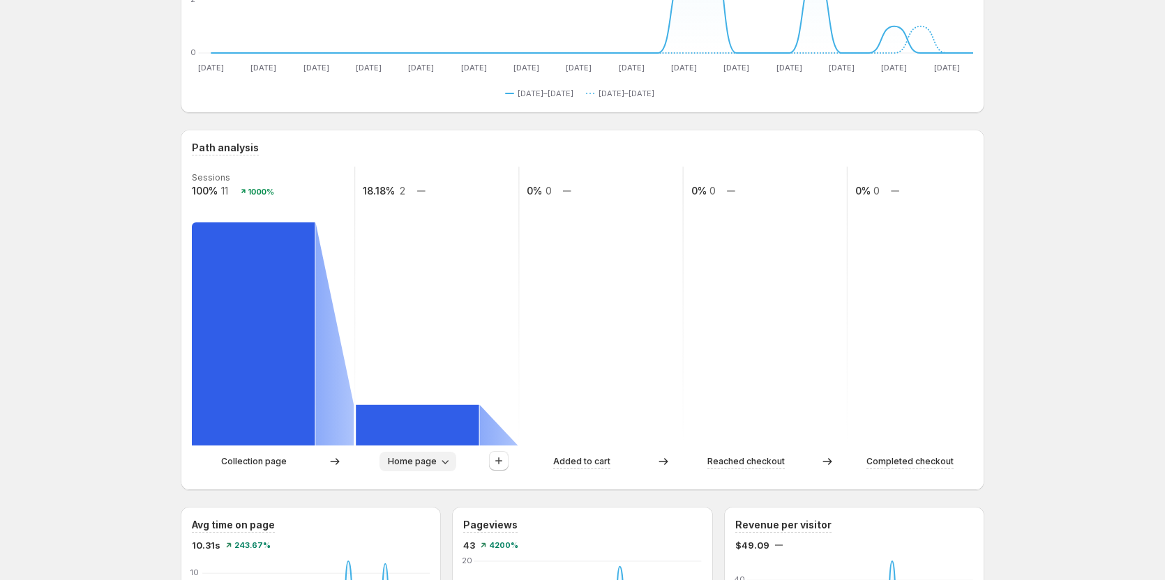
click at [418, 461] on span "Home page" at bounding box center [412, 461] width 49 height 11
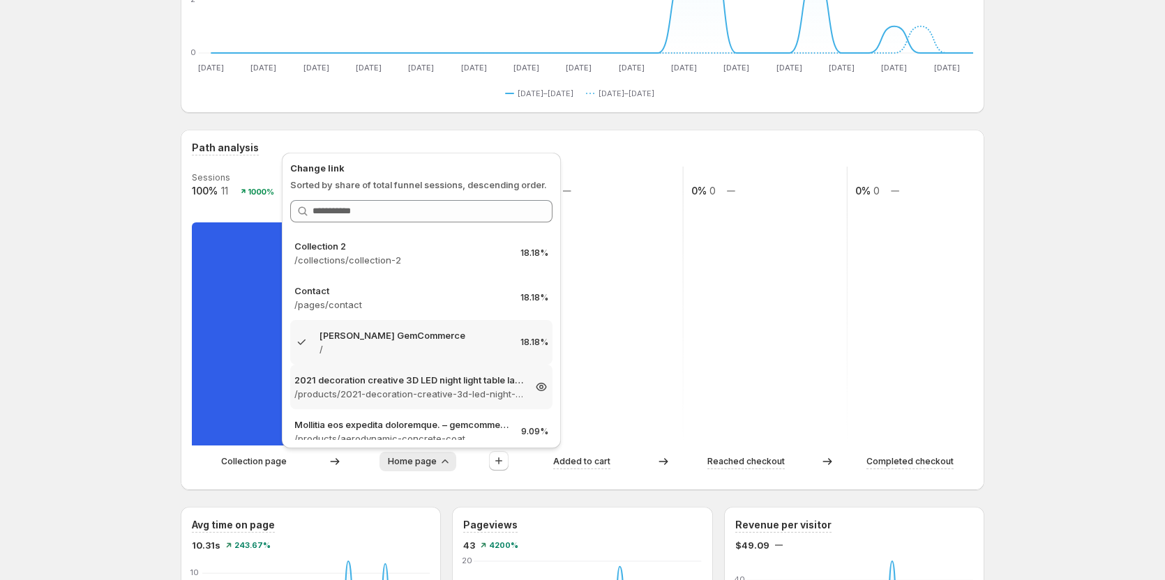
click at [381, 380] on p "2021 decoration creative 3D LED night light table lamp children bedroo" at bounding box center [408, 380] width 229 height 14
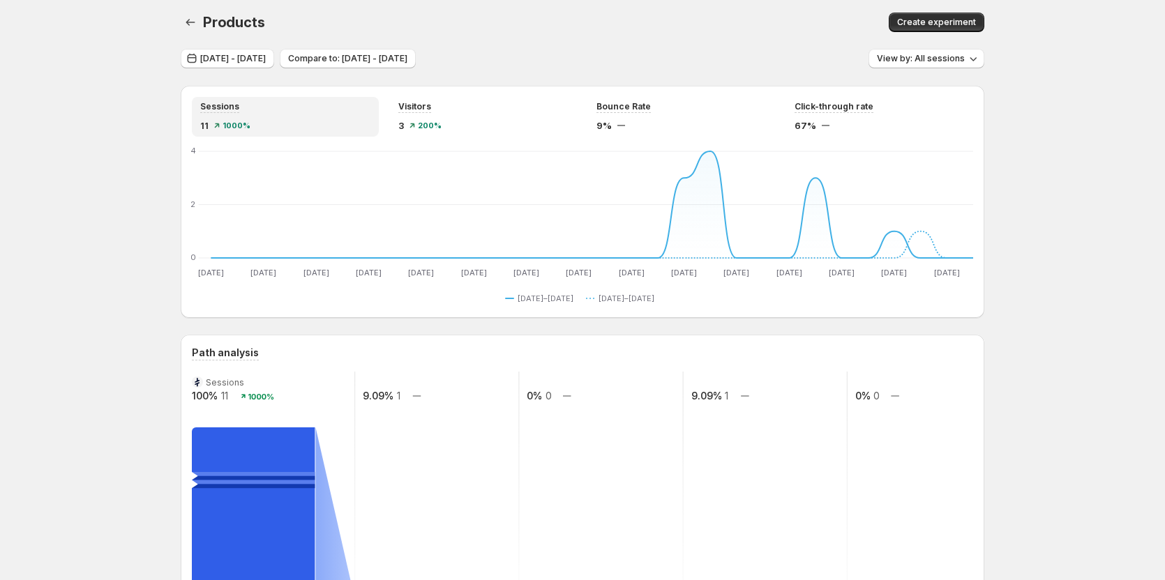
scroll to position [0, 0]
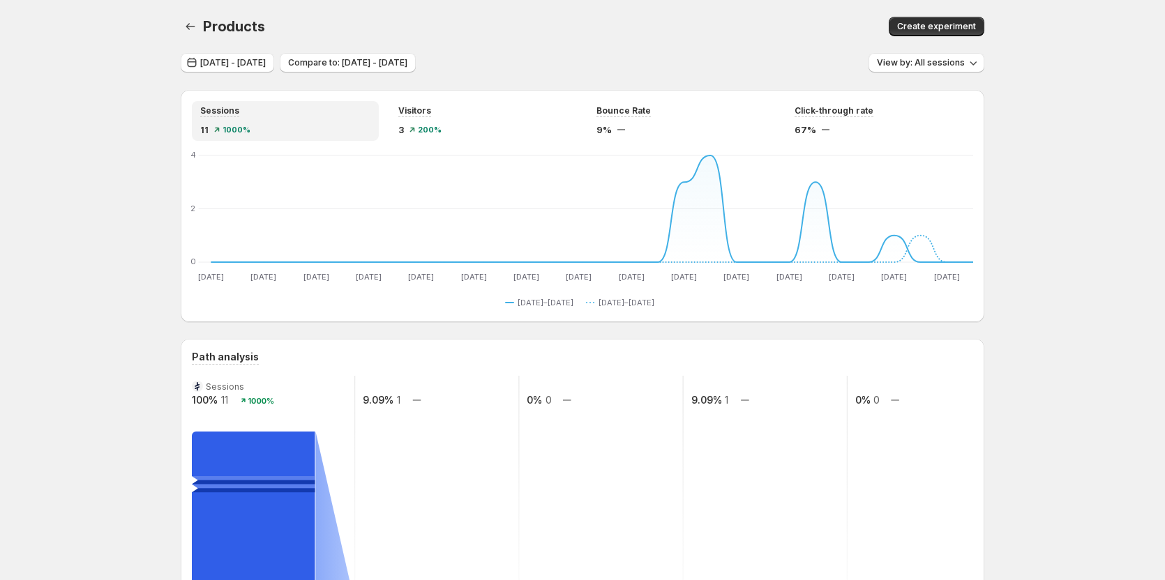
click at [242, 26] on span "Products" at bounding box center [233, 26] width 61 height 17
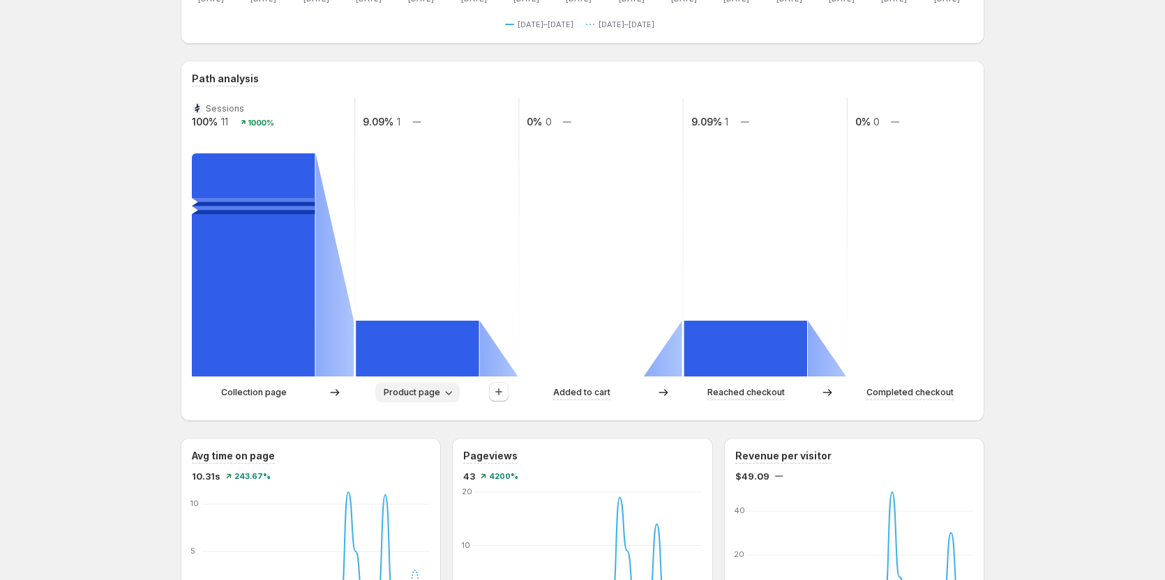
scroll to position [279, 0]
click at [443, 395] on button "Product page" at bounding box center [417, 392] width 84 height 20
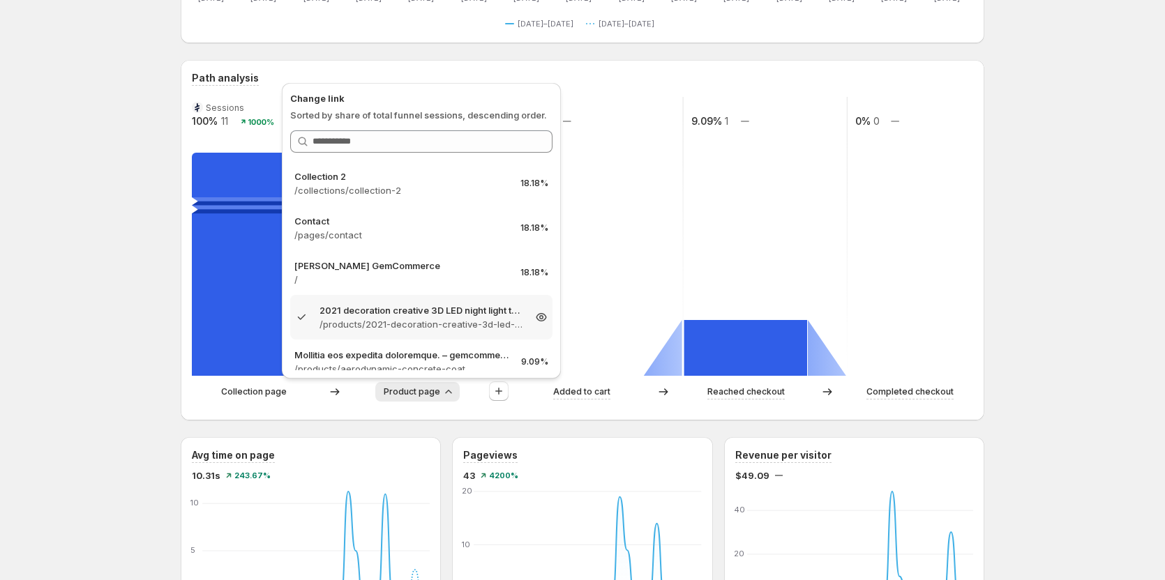
click at [536, 320] on icon at bounding box center [541, 317] width 10 height 8
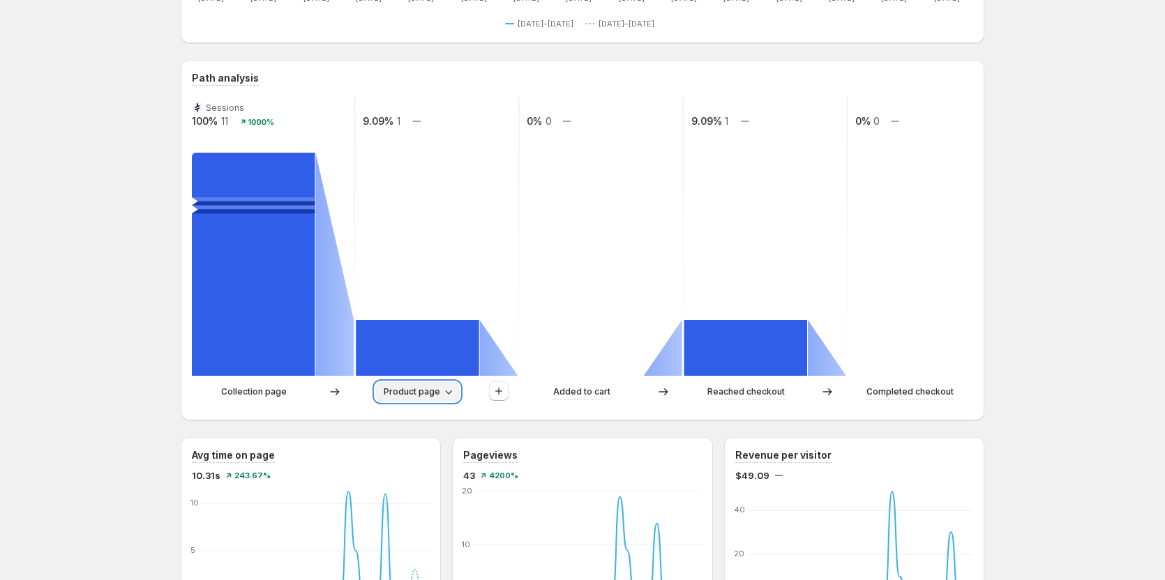
click at [445, 394] on icon "button" at bounding box center [448, 392] width 14 height 14
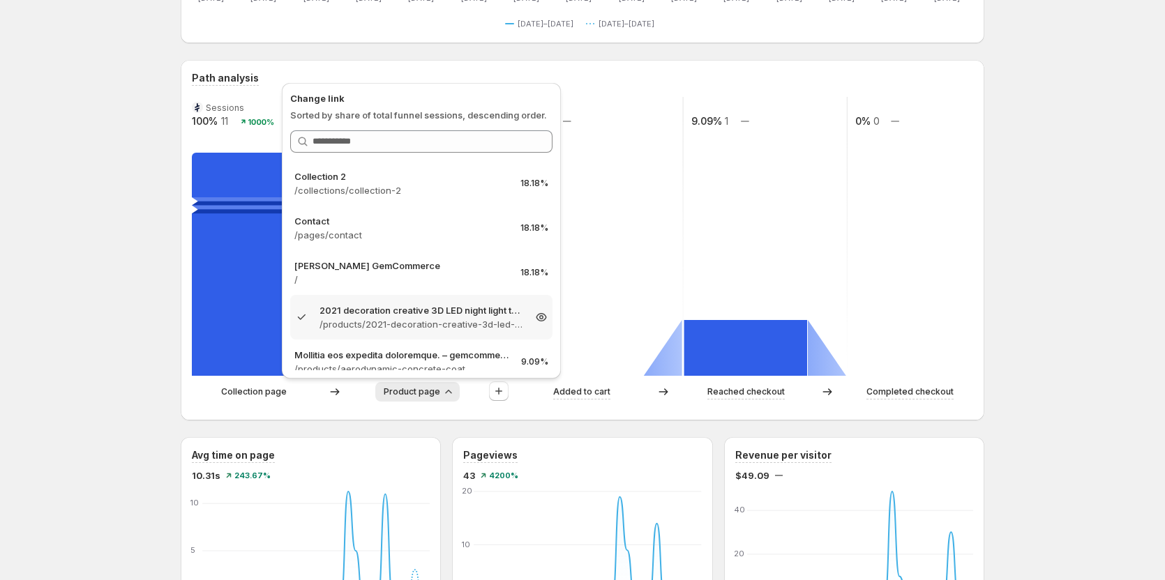
click at [539, 316] on icon at bounding box center [541, 317] width 4 height 4
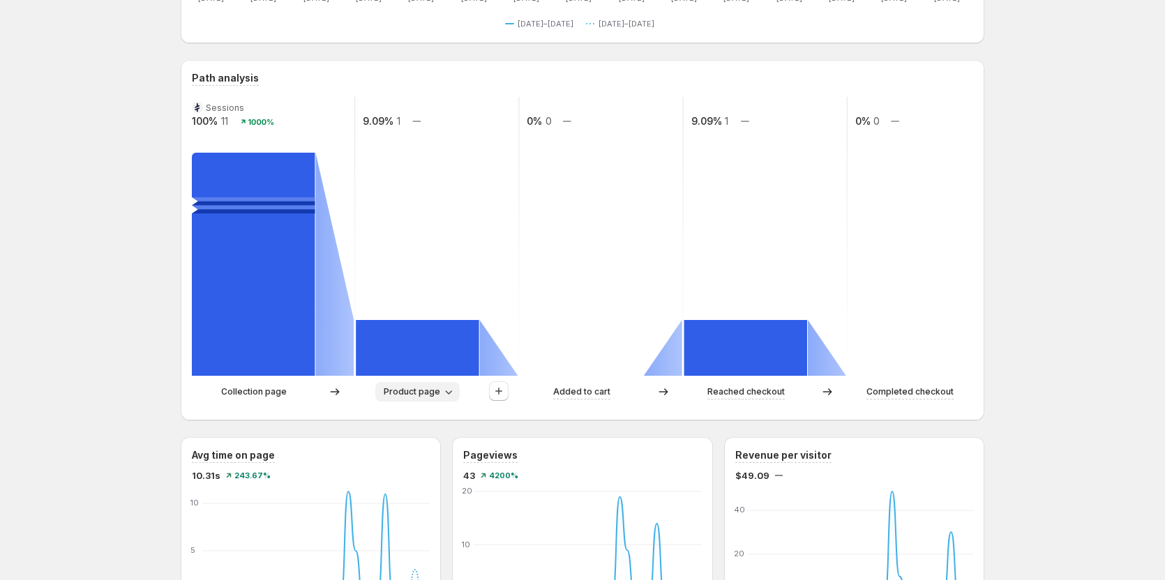
click at [424, 395] on span "Product page" at bounding box center [412, 391] width 56 height 11
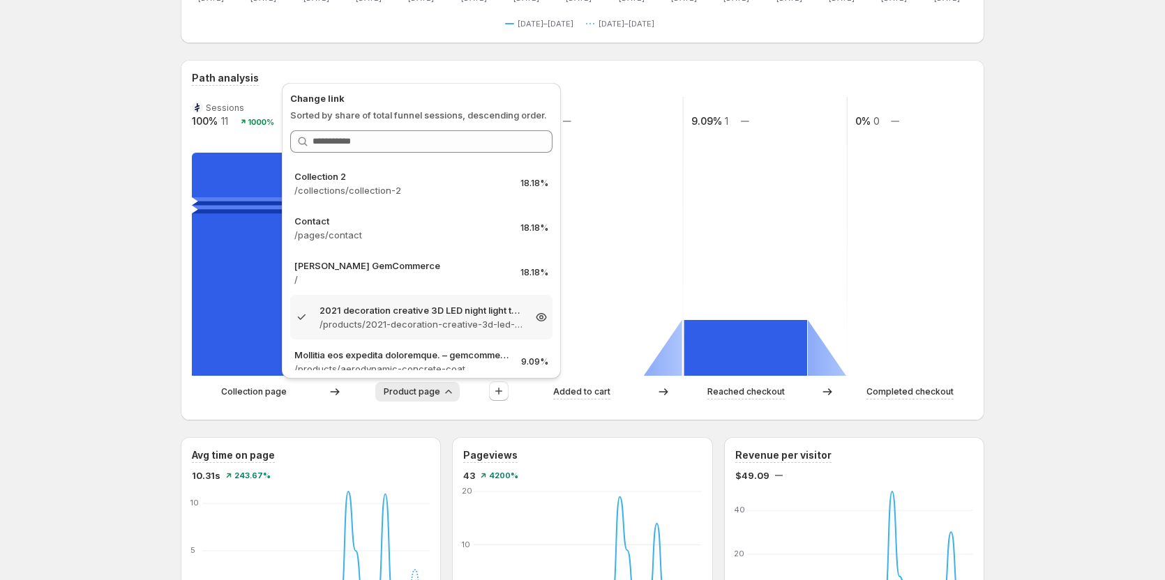
click at [539, 317] on icon at bounding box center [541, 317] width 4 height 4
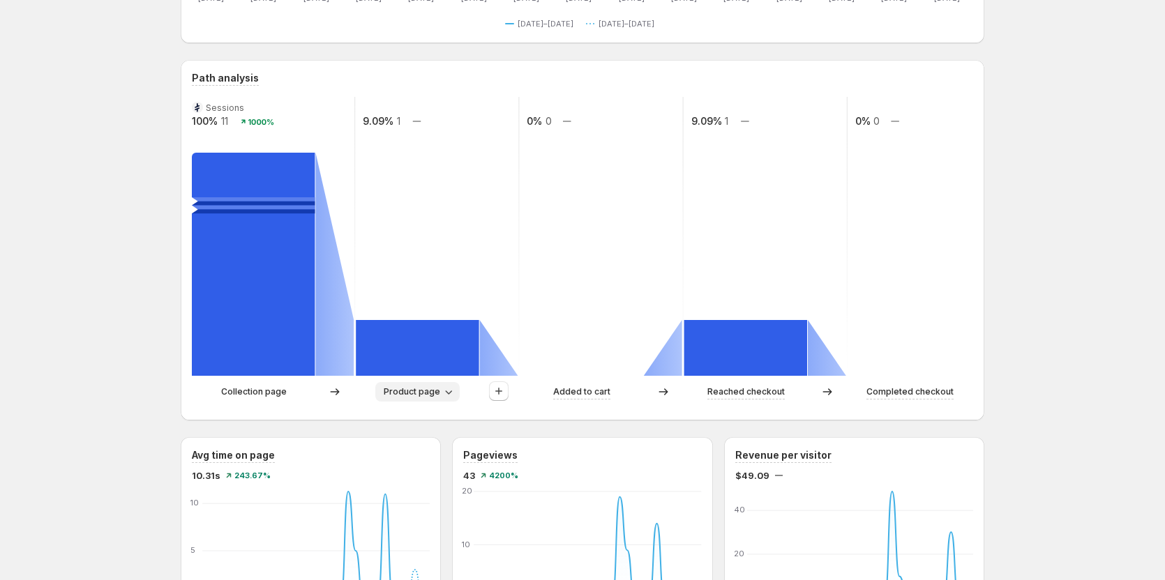
click at [430, 388] on span "Product page" at bounding box center [412, 391] width 56 height 11
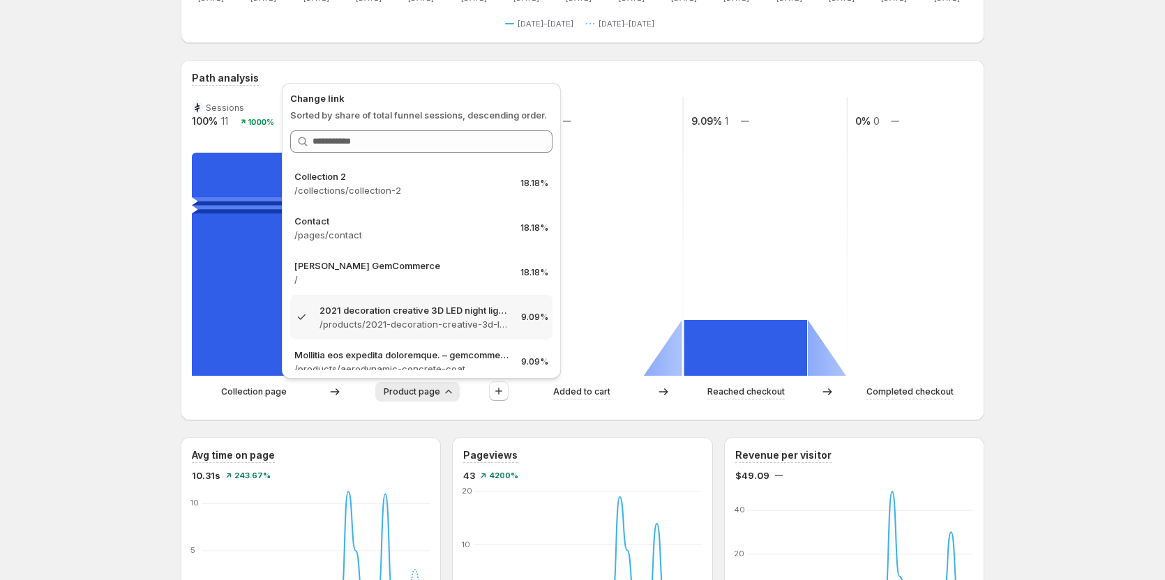
click at [1036, 351] on div "Products. This page is ready Products Create experiment [DATE] - [DATE] Compare…" at bounding box center [582, 573] width 1165 height 1704
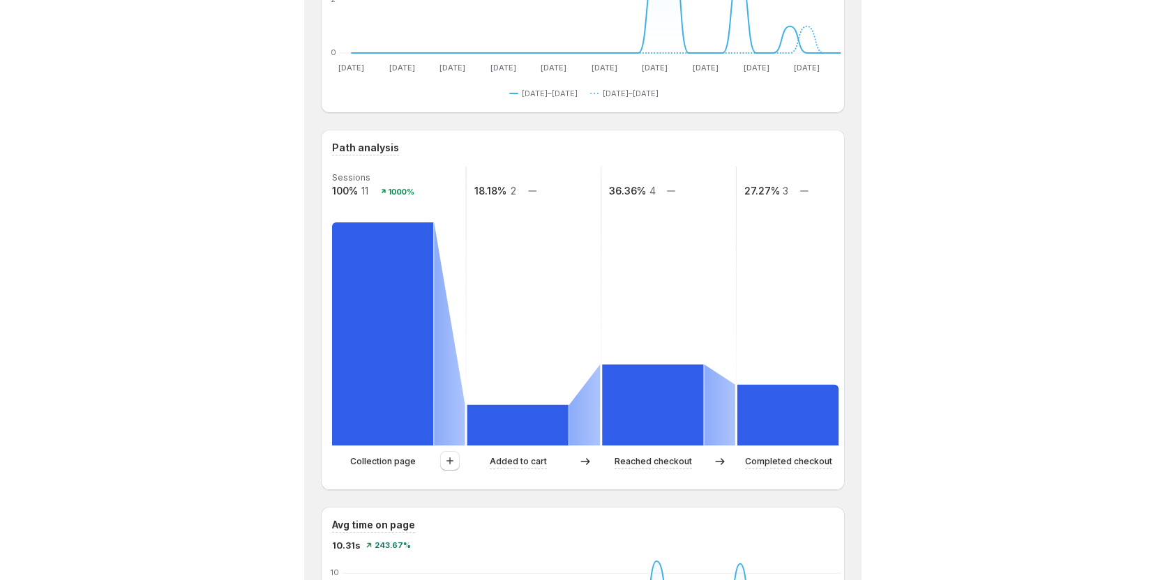
scroll to position [279, 0]
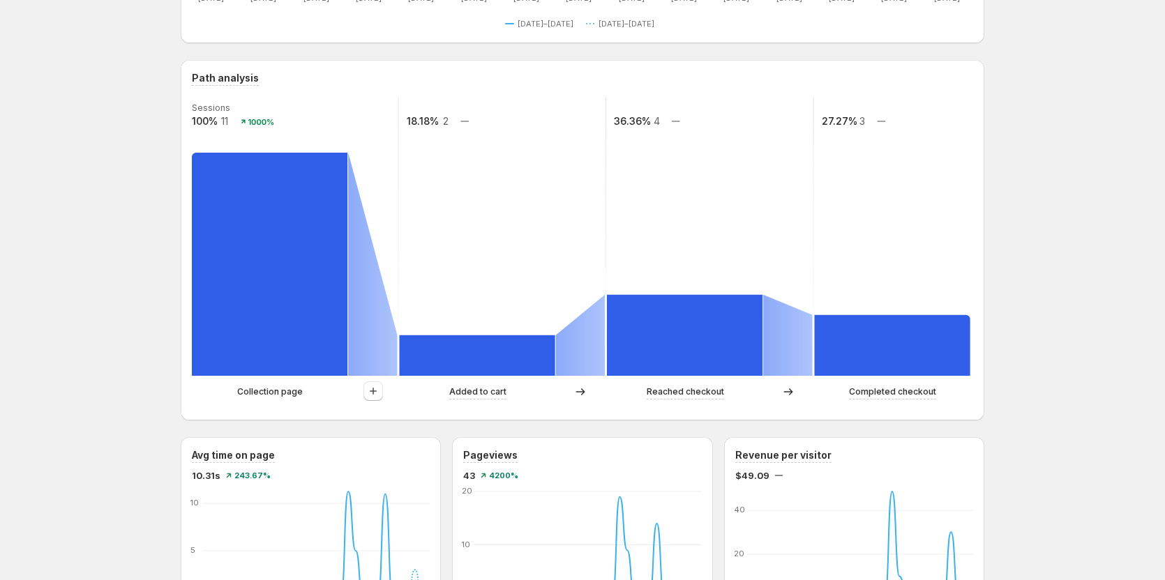
click at [393, 391] on div at bounding box center [373, 391] width 50 height 21
click at [380, 394] on icon "button" at bounding box center [373, 391] width 14 height 14
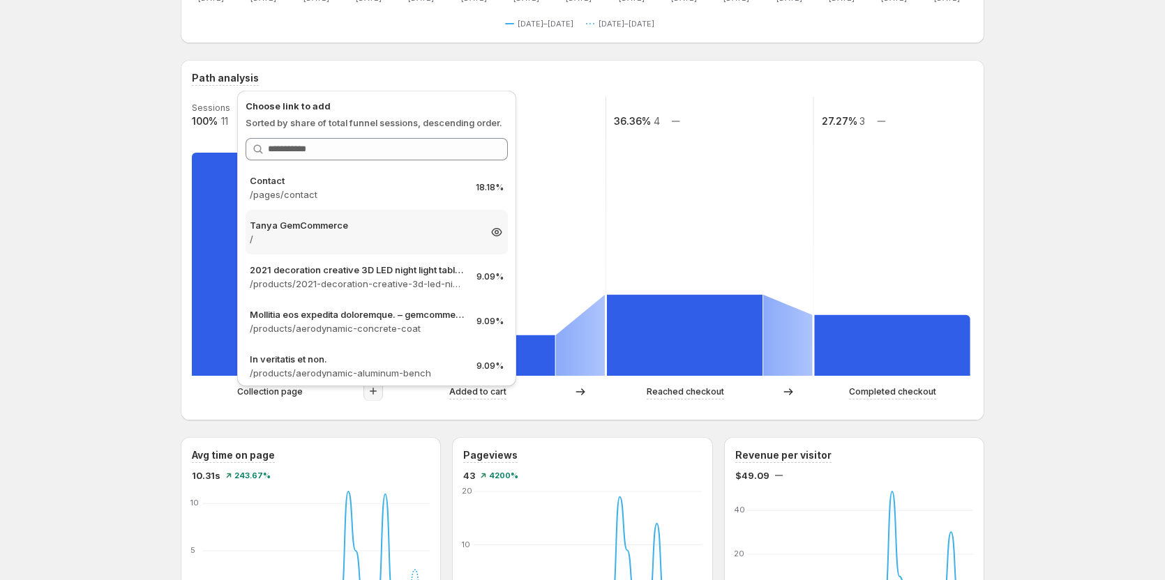
scroll to position [70, 0]
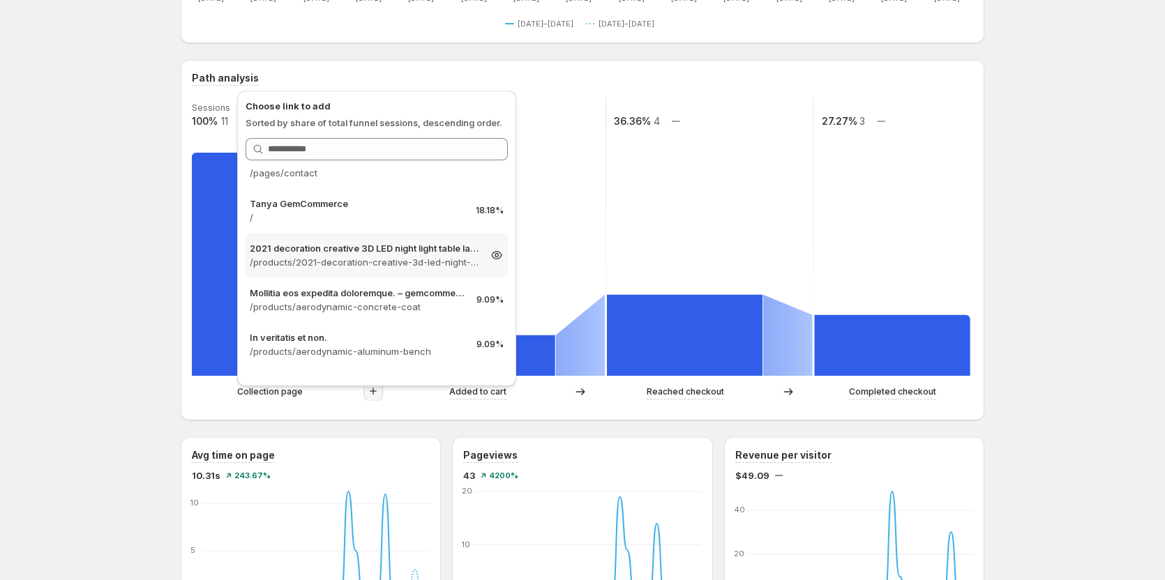
click at [352, 259] on p "/products/2021-decoration-creative-3d-led-night-light-table-lamp-children-bedro…" at bounding box center [364, 262] width 229 height 14
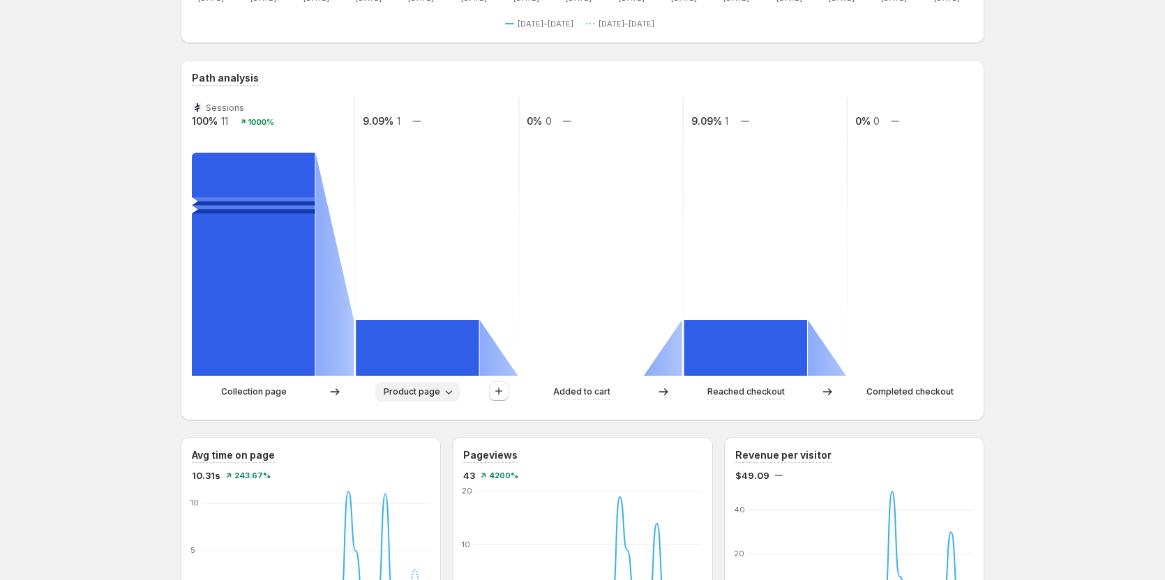
click at [402, 383] on button "Product page" at bounding box center [417, 392] width 84 height 20
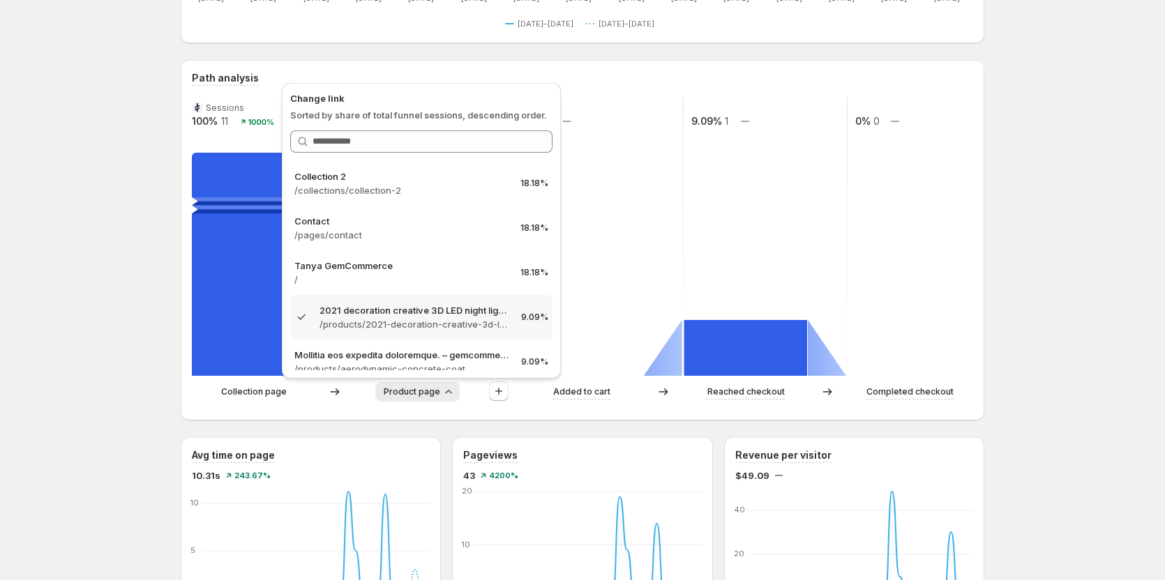
click at [402, 383] on button "Product page" at bounding box center [417, 392] width 84 height 20
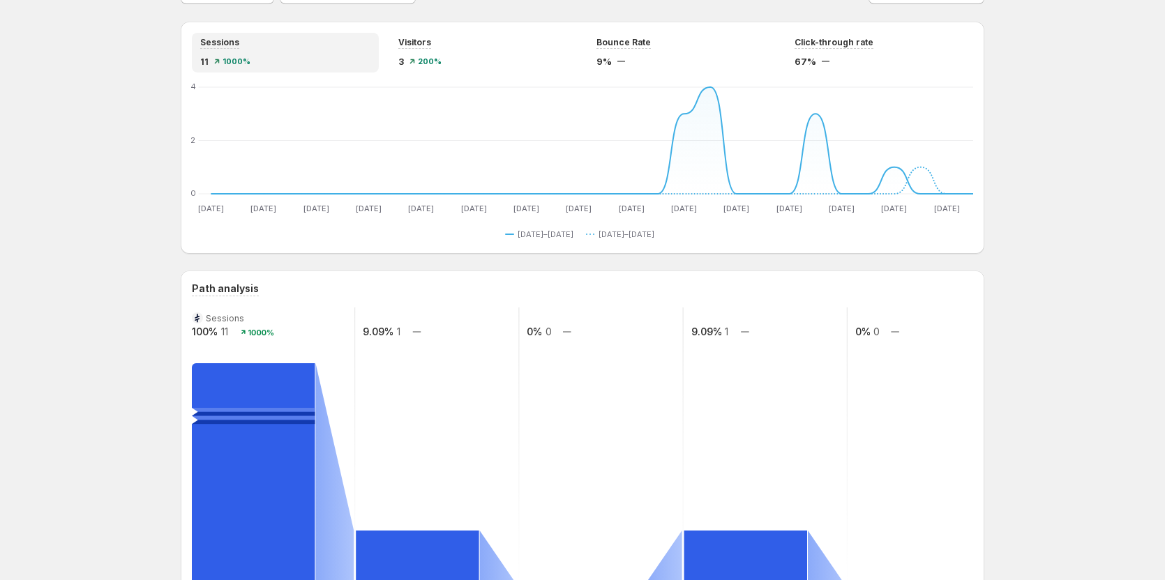
scroll to position [0, 0]
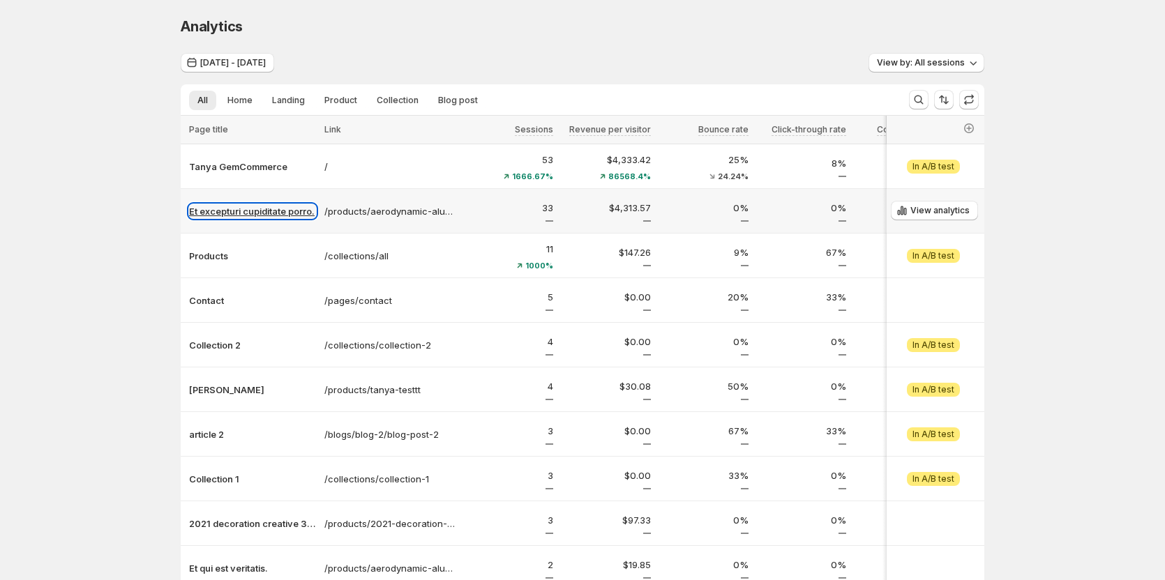
click at [275, 209] on p "Et excepturi cupiditate porro." at bounding box center [252, 211] width 127 height 14
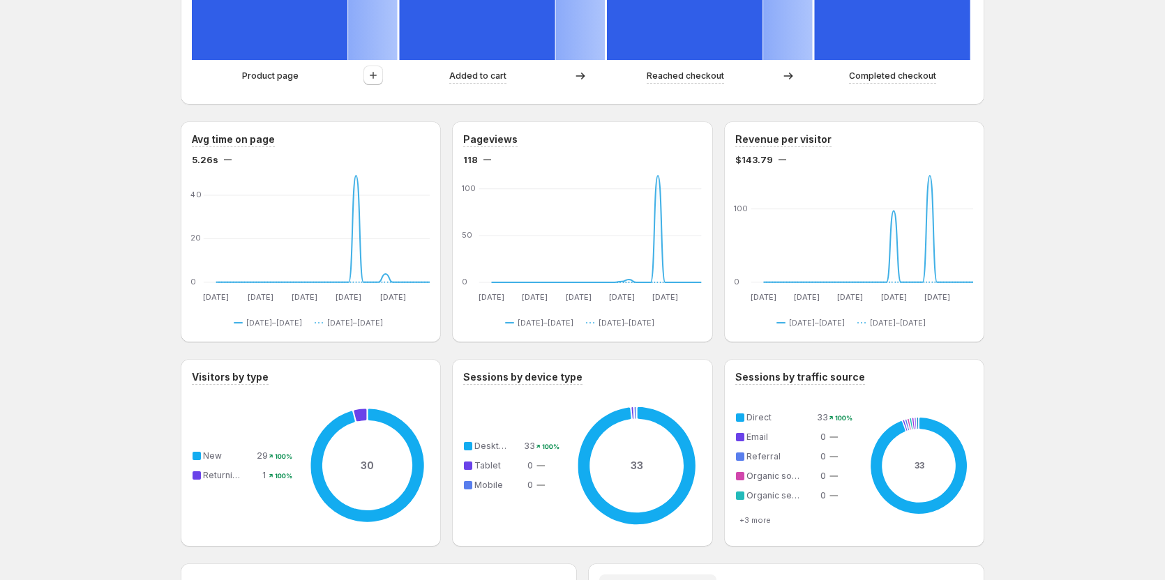
scroll to position [558, 0]
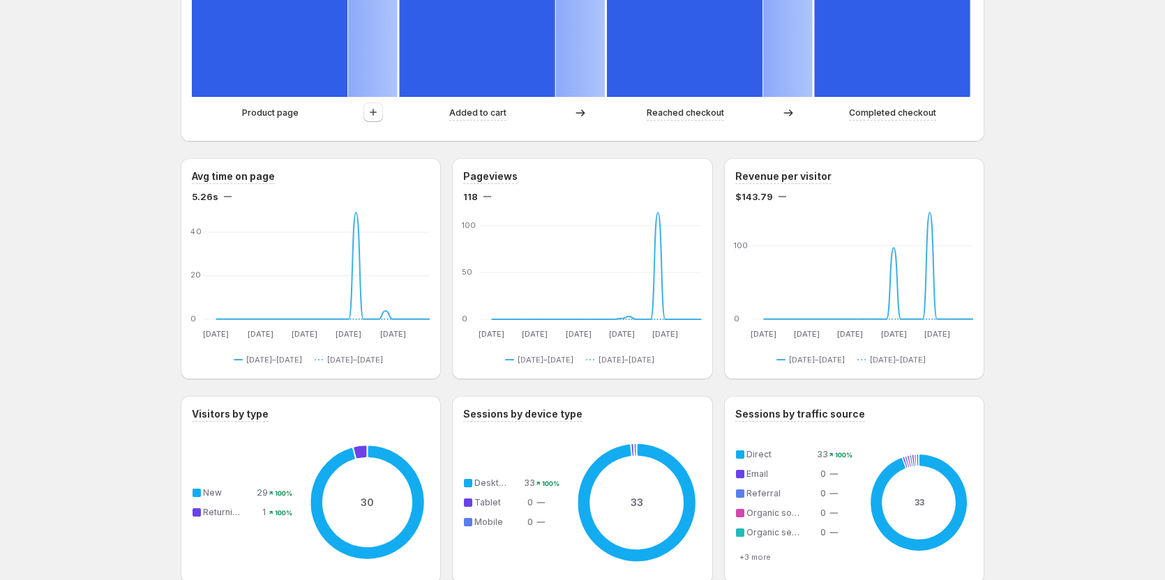
click at [105, 280] on div "Et excepturi cupiditate porro.. This page is ready Et excepturi cupiditate porr…" at bounding box center [582, 294] width 1165 height 1704
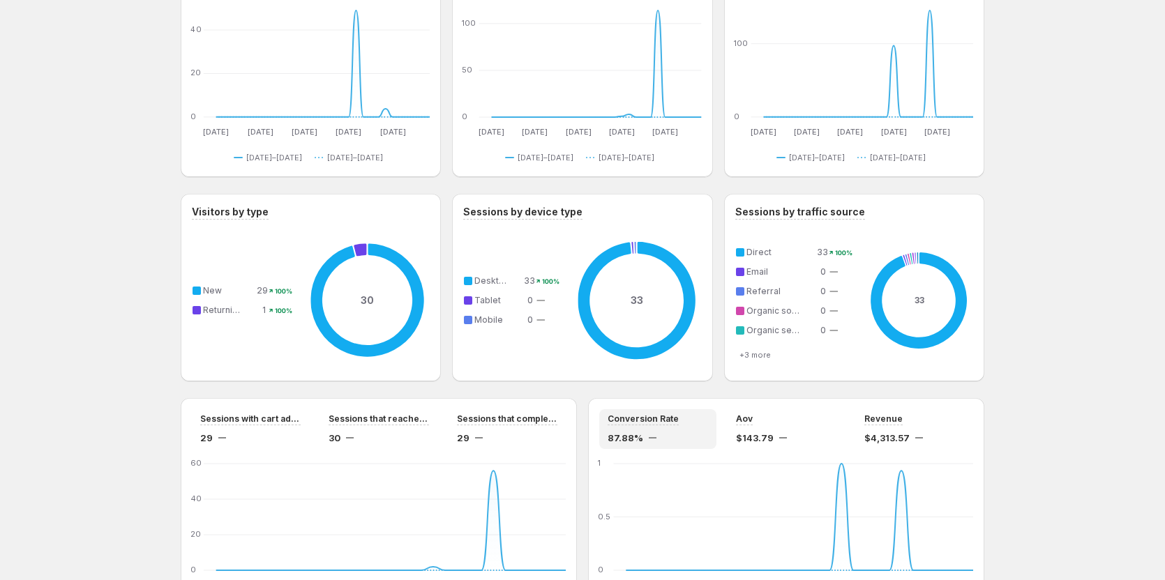
scroll to position [907, 0]
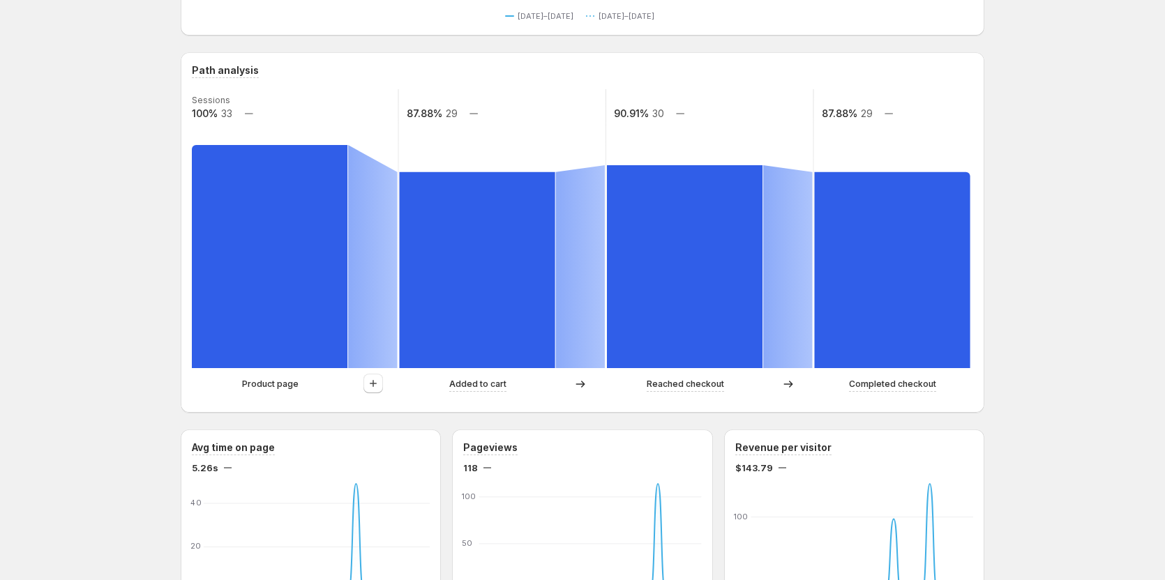
scroll to position [217, 0]
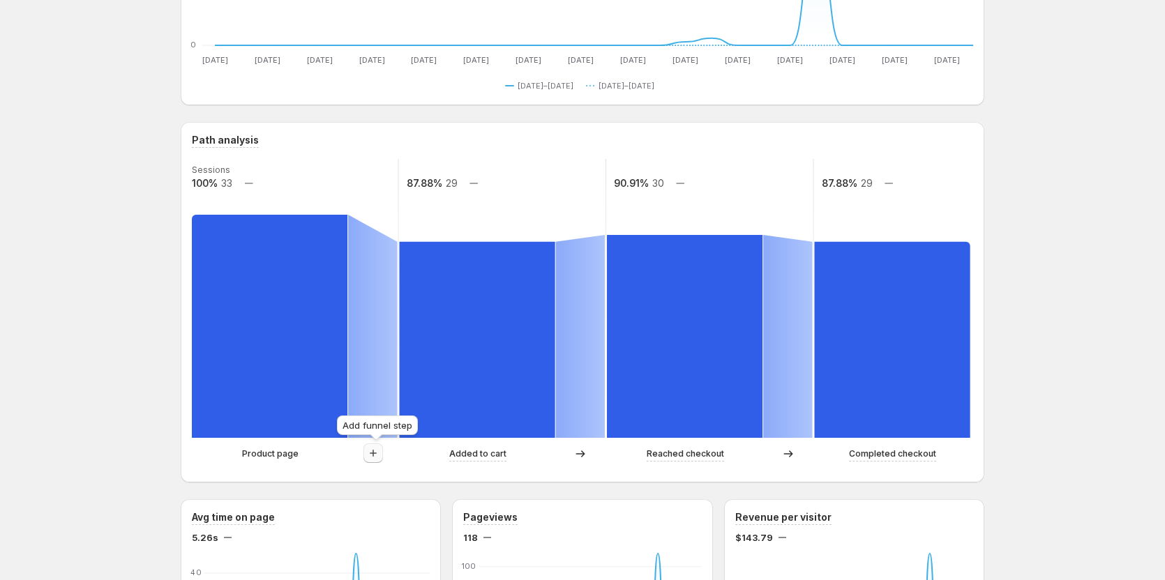
click at [379, 461] on button "button" at bounding box center [373, 454] width 20 height 20
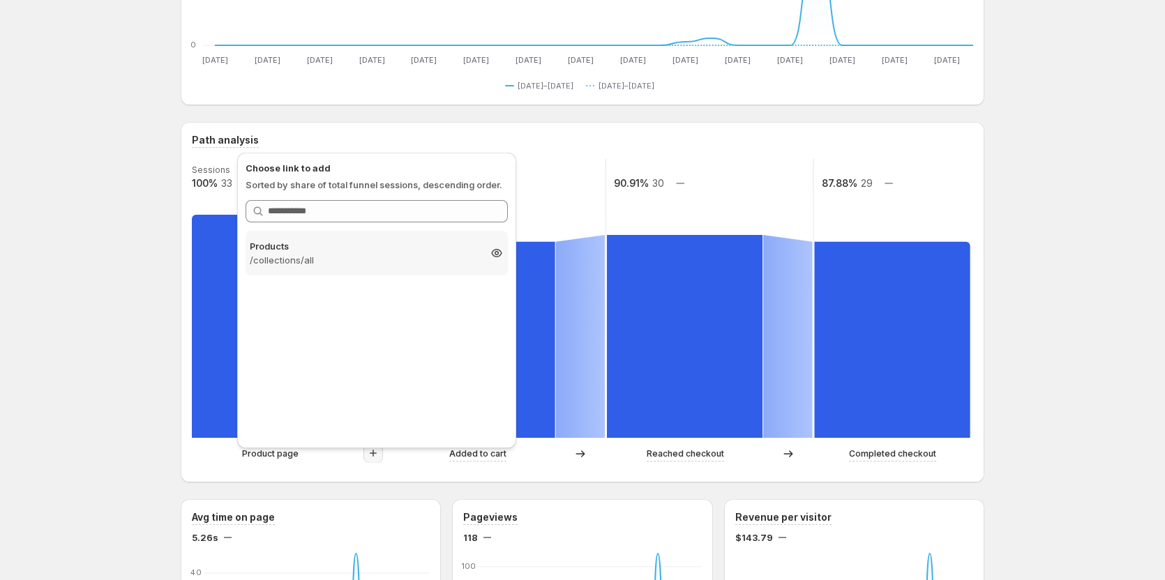
click at [308, 245] on p "Products" at bounding box center [364, 246] width 229 height 14
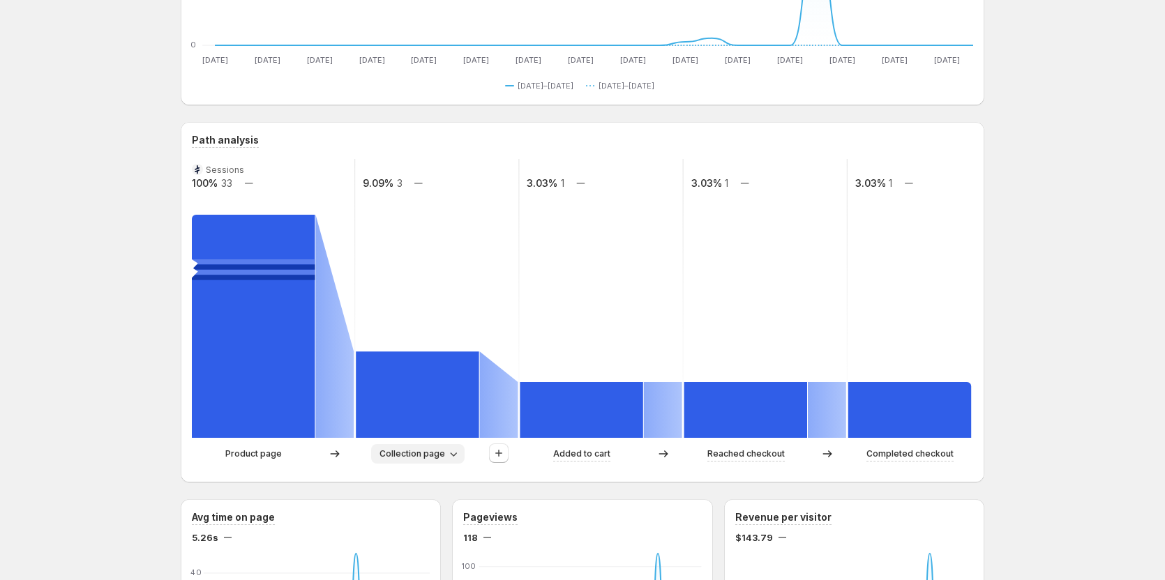
click at [445, 455] on span "Collection page" at bounding box center [412, 453] width 66 height 11
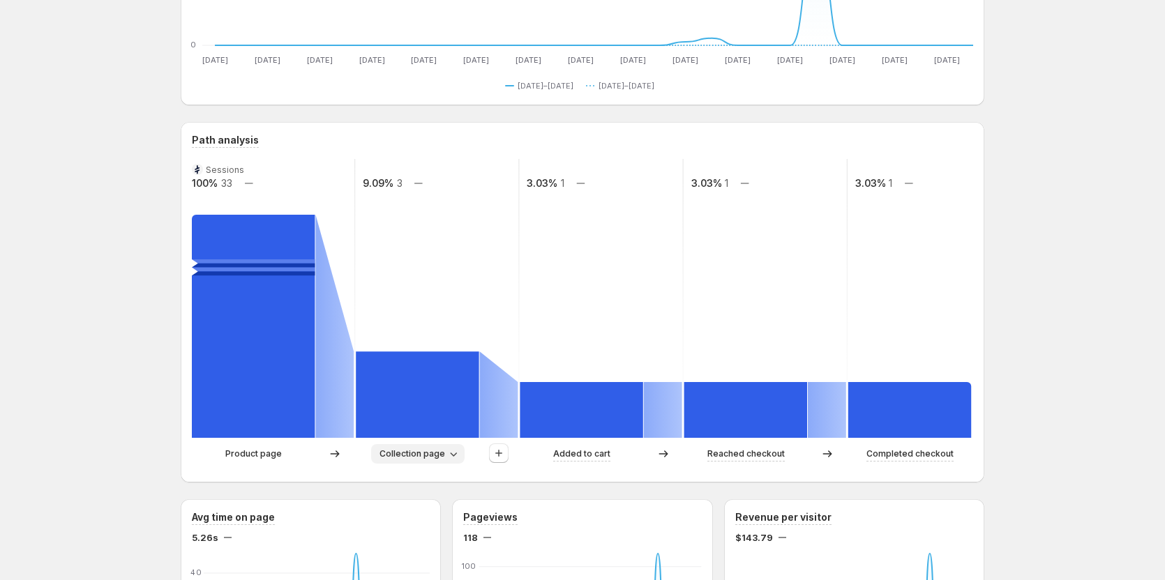
click at [434, 456] on span "Collection page" at bounding box center [412, 453] width 66 height 11
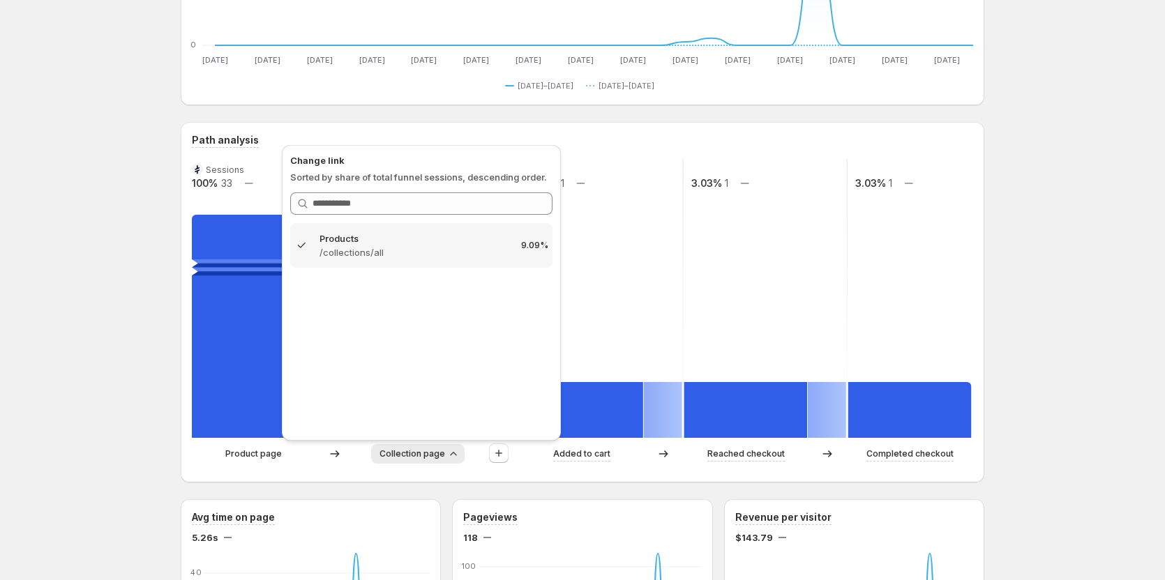
click at [564, 273] on rect at bounding box center [600, 298] width 165 height 279
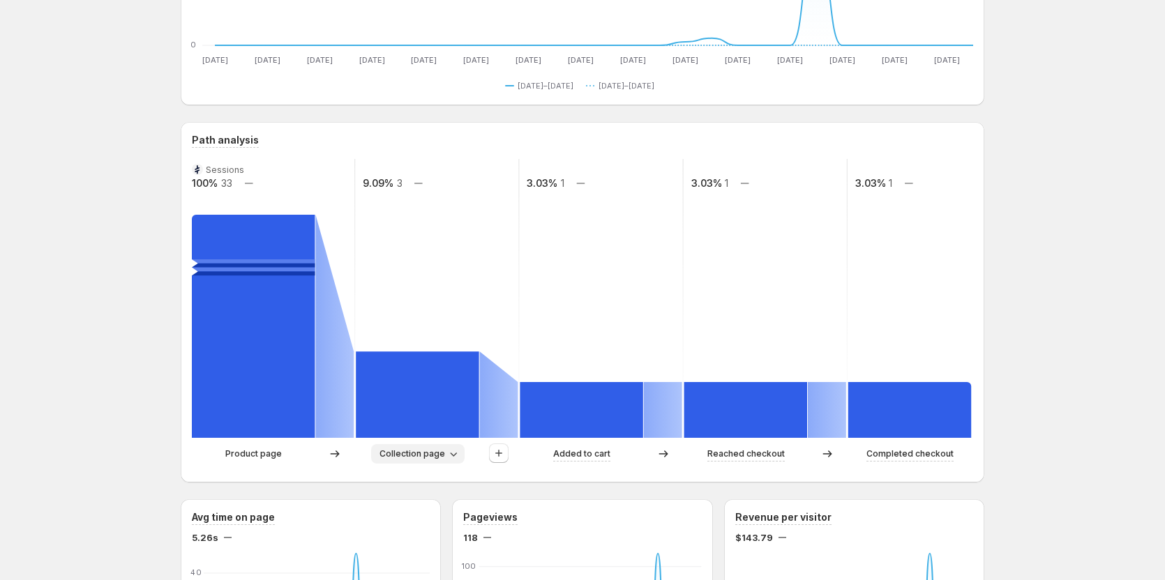
click at [432, 453] on span "Collection page" at bounding box center [412, 453] width 66 height 11
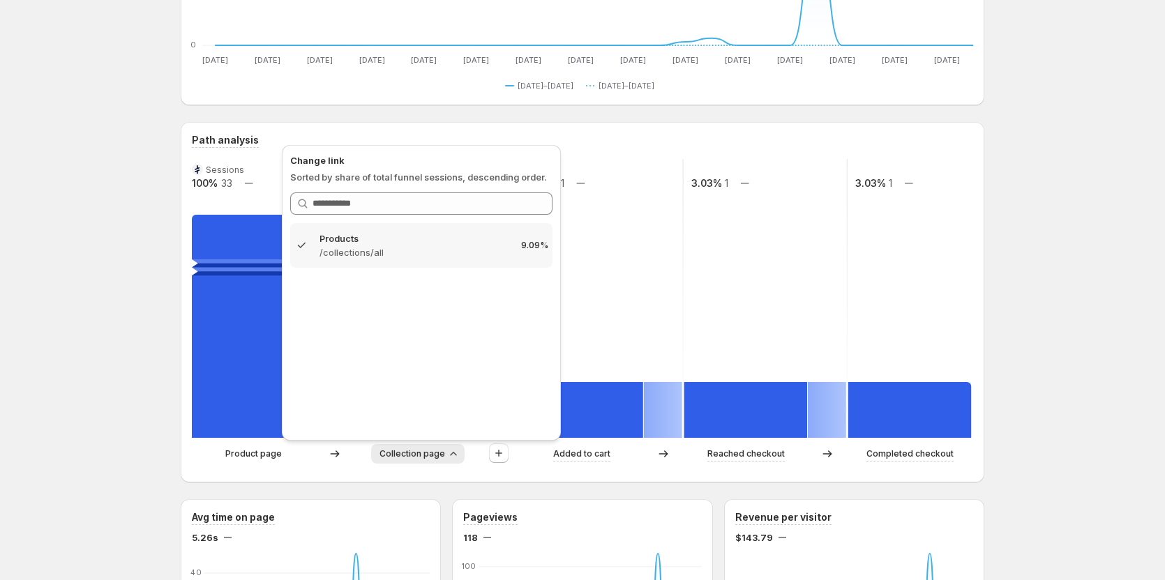
click at [564, 270] on rect at bounding box center [600, 298] width 165 height 279
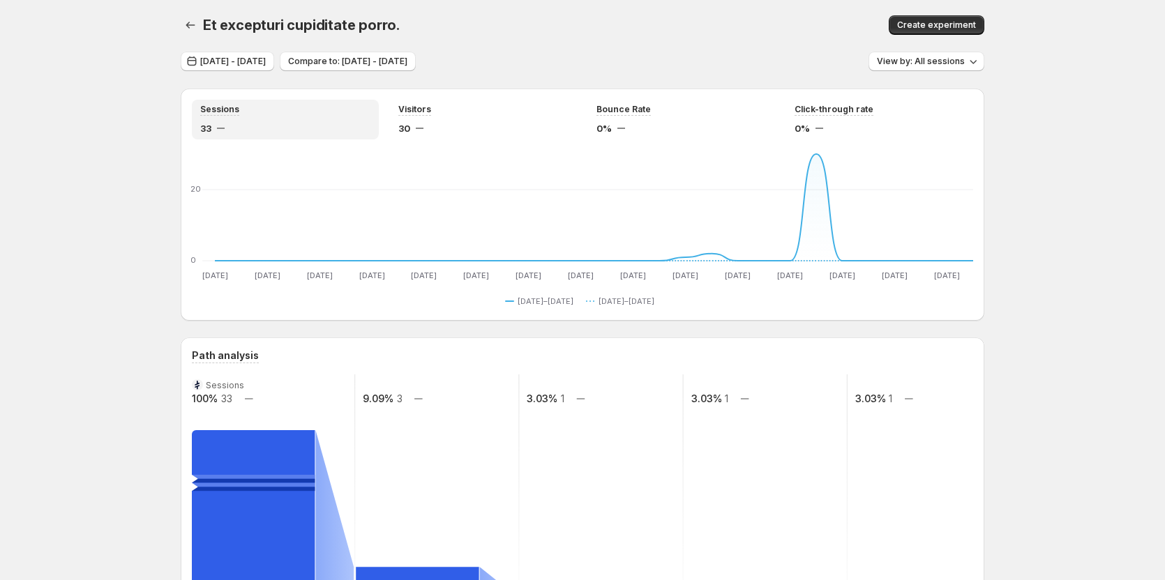
scroll to position [0, 0]
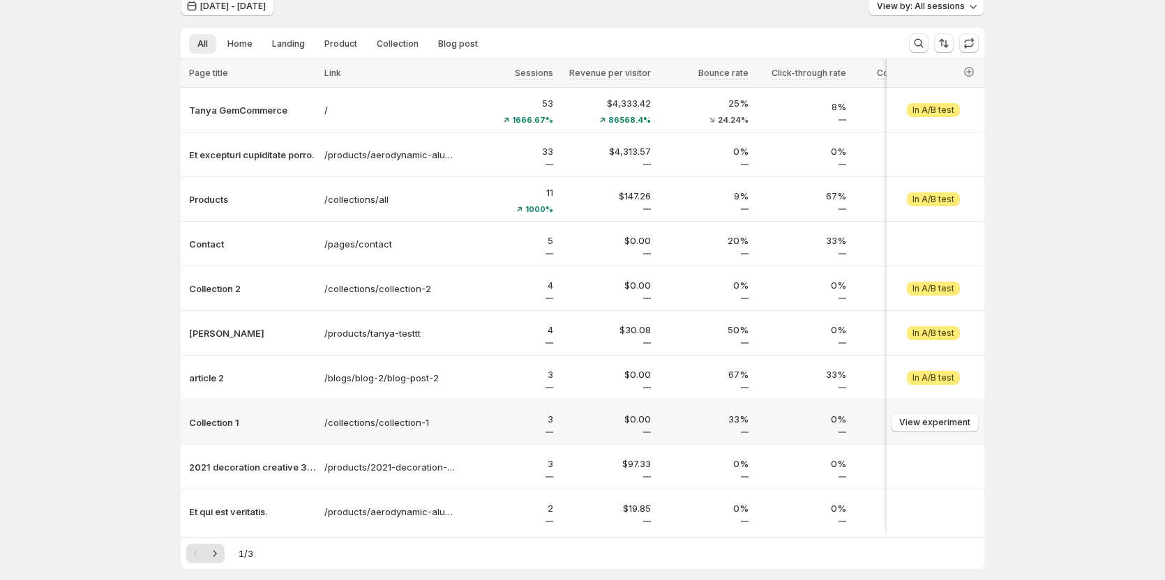
scroll to position [126, 0]
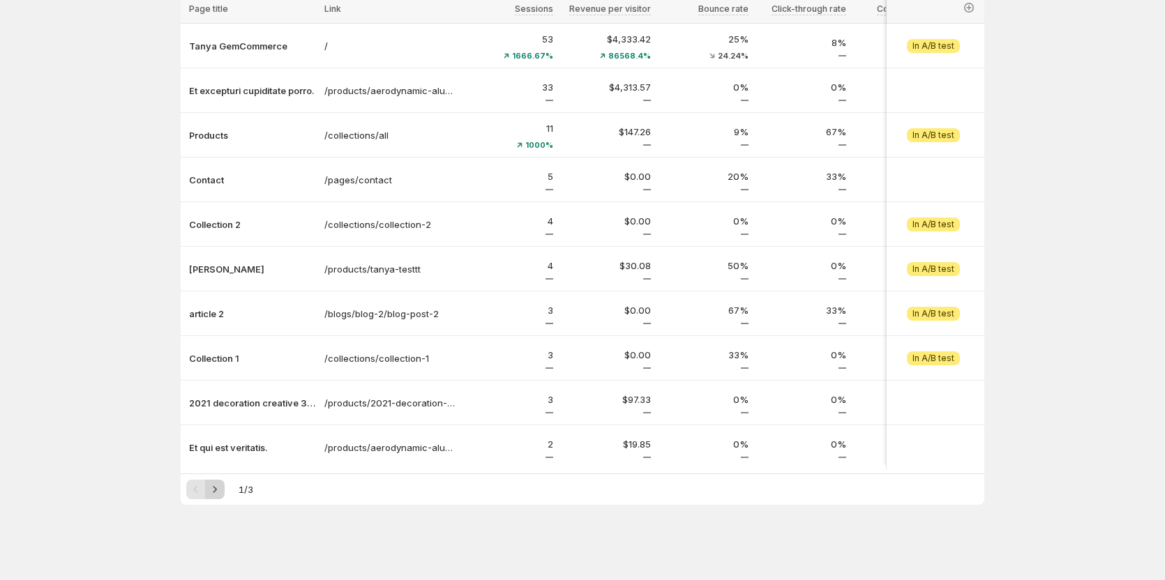
click at [217, 492] on icon "Next" at bounding box center [214, 489] width 3 height 6
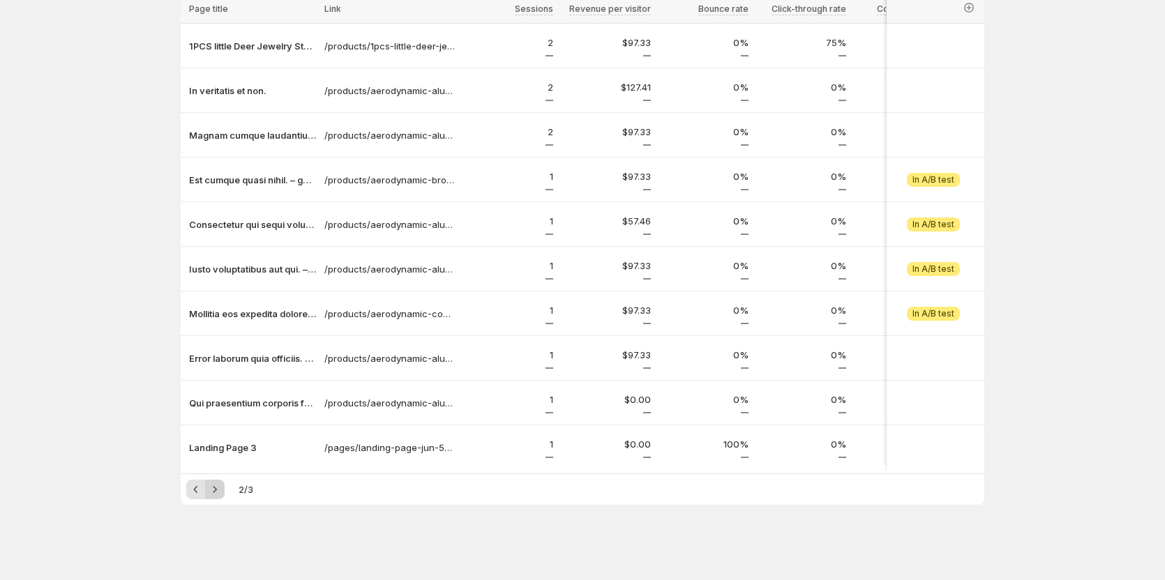
click at [216, 490] on icon "Next" at bounding box center [215, 490] width 14 height 14
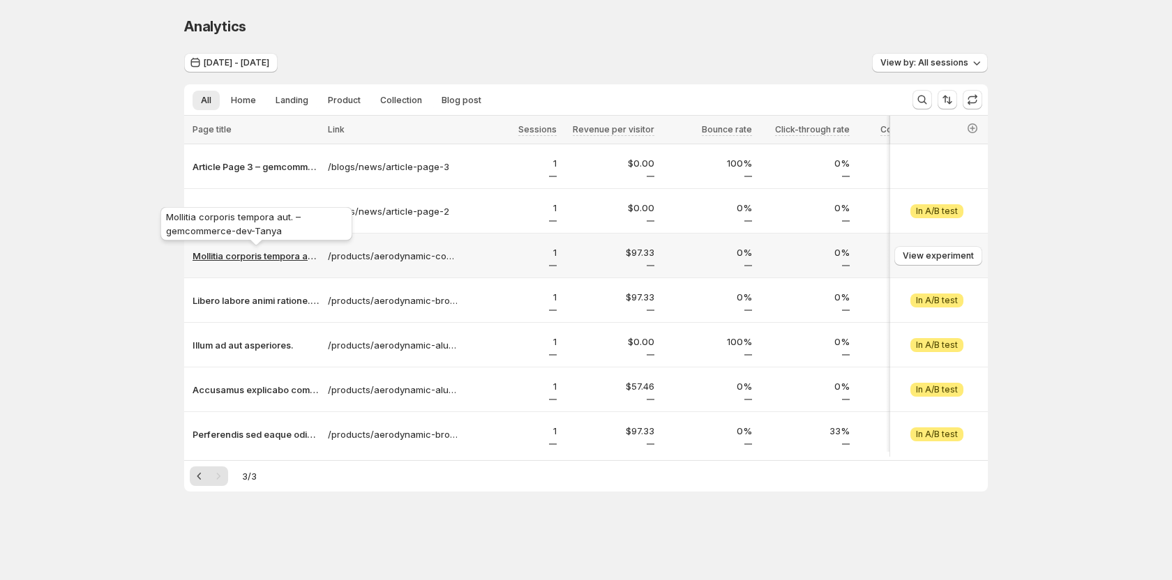
click at [273, 251] on p "Mollitia corporis tempora aut. – gemcommerce-dev-Tanya" at bounding box center [255, 256] width 127 height 14
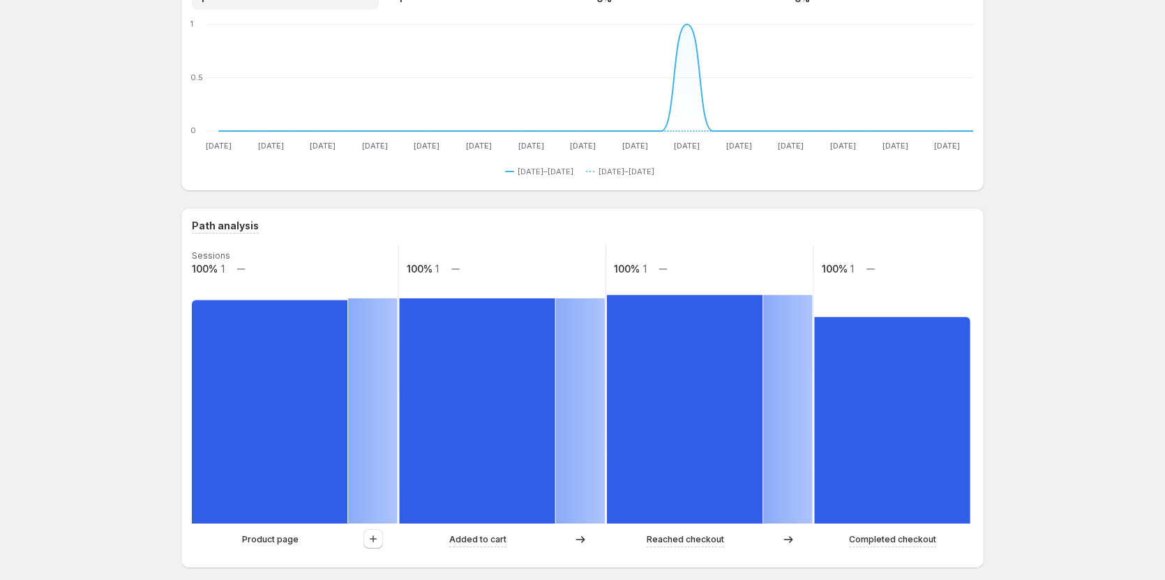
scroll to position [209, 0]
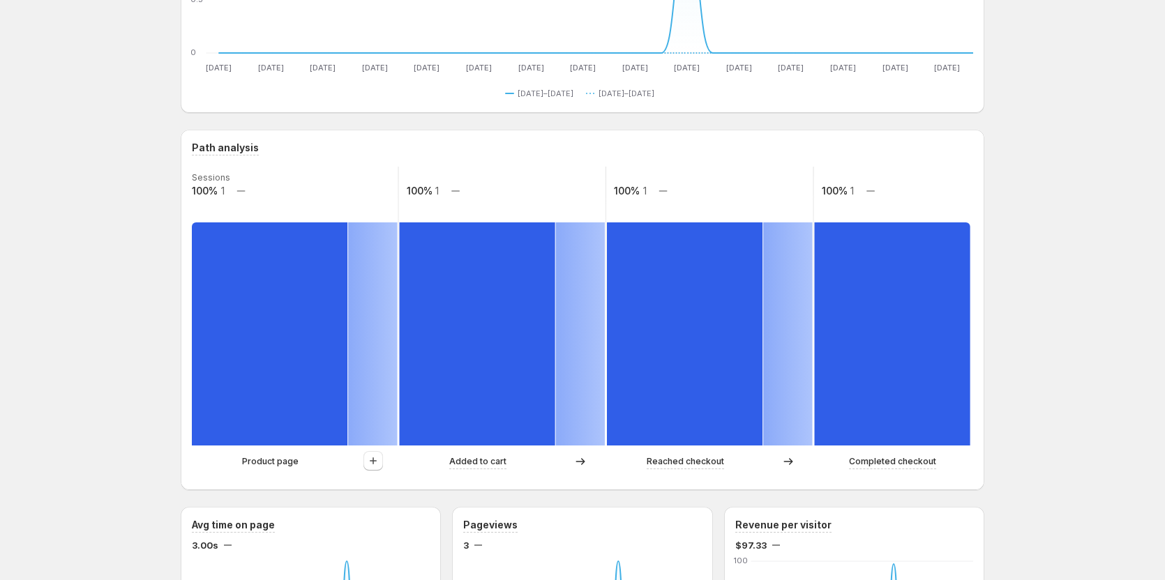
click at [387, 456] on div at bounding box center [373, 461] width 50 height 21
click at [369, 455] on icon "button" at bounding box center [373, 461] width 14 height 14
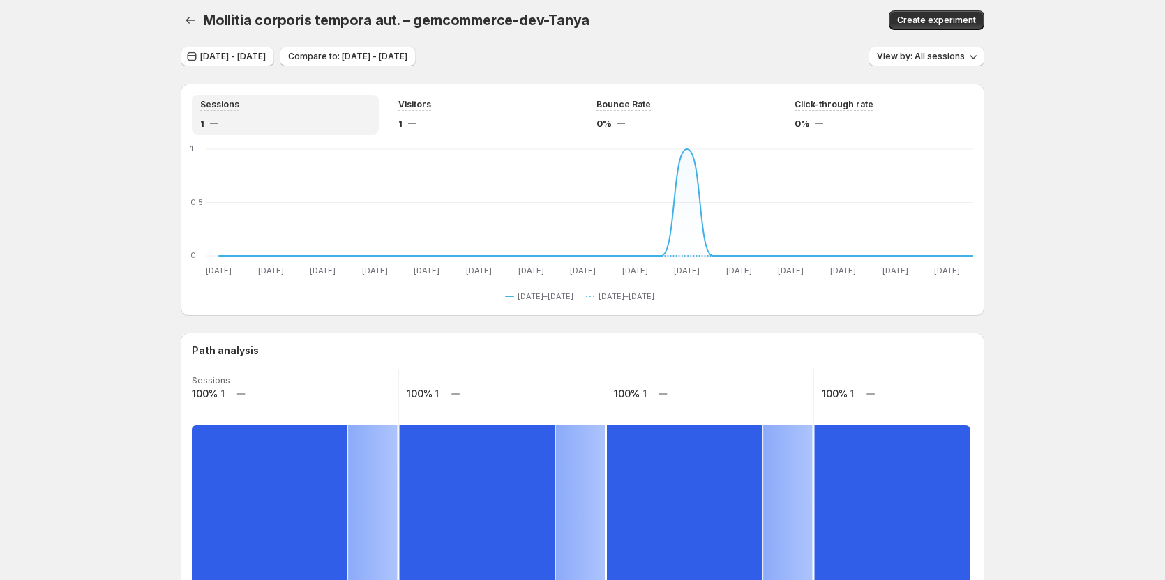
scroll to position [0, 0]
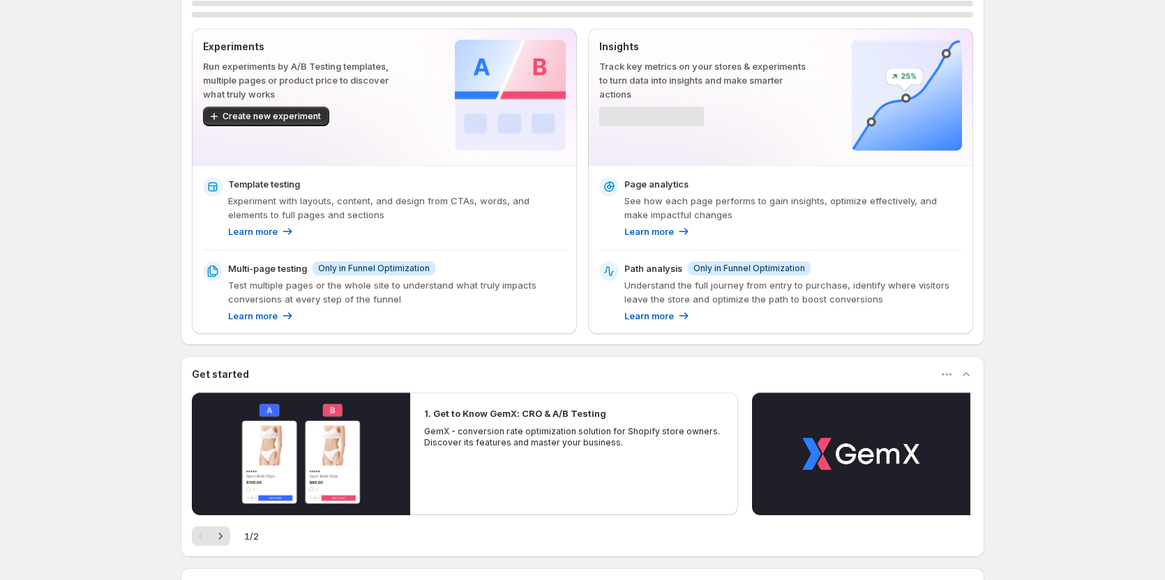
scroll to position [139, 0]
